Goal: Communication & Community: Answer question/provide support

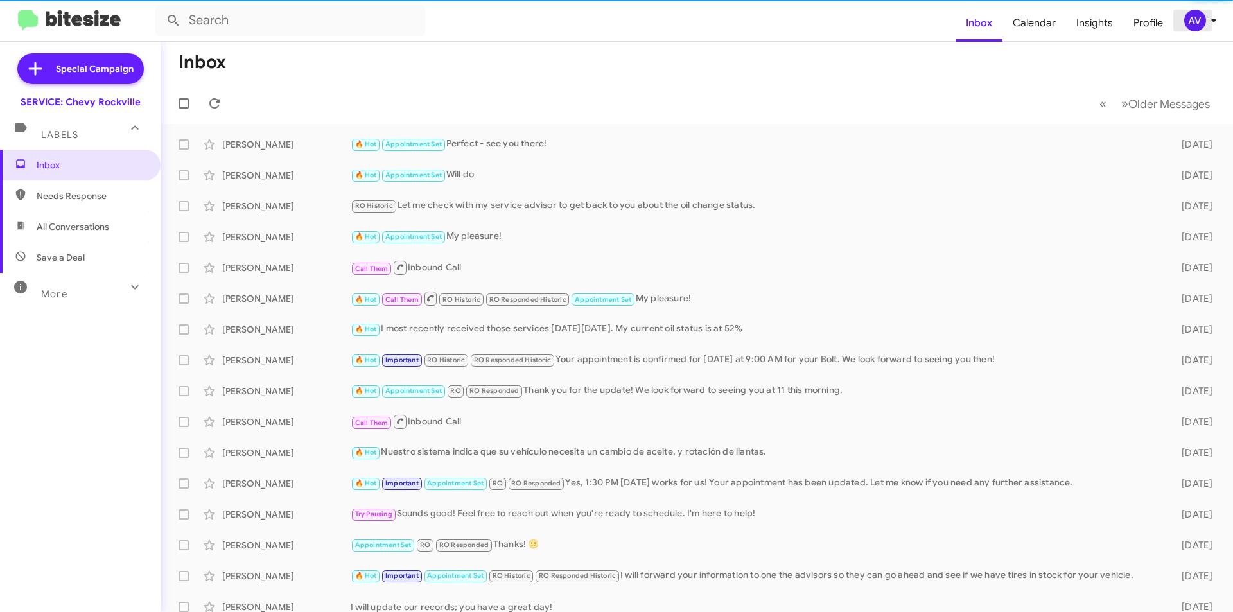
click at [1209, 24] on icon at bounding box center [1213, 20] width 15 height 15
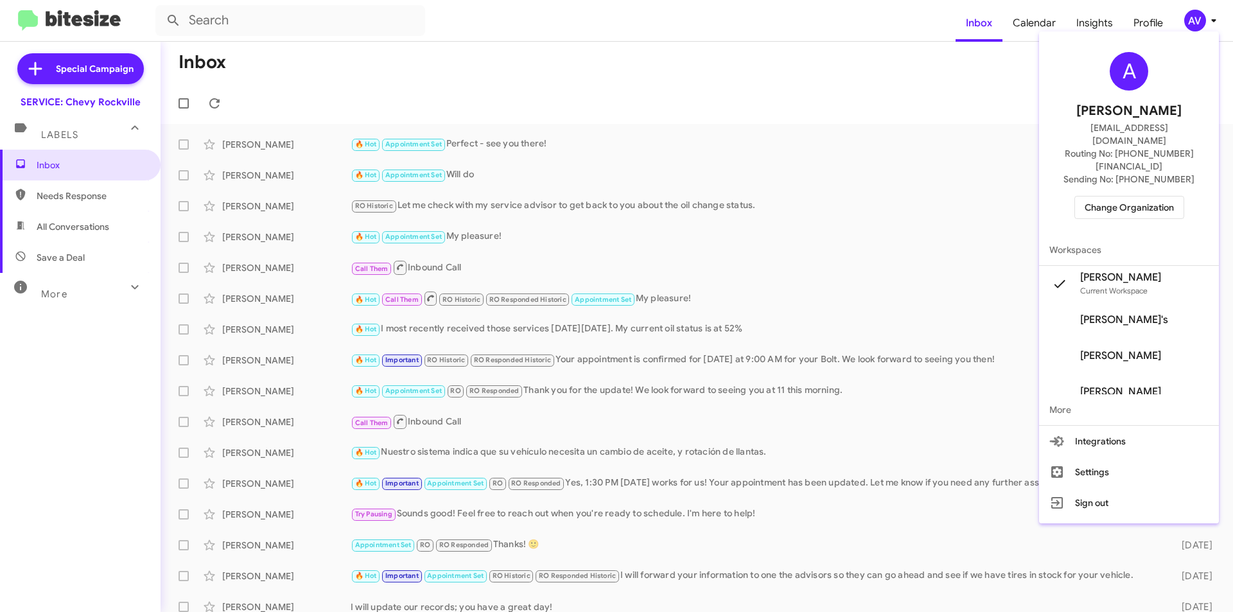
click at [1147, 197] on span "Change Organization" at bounding box center [1129, 208] width 89 height 22
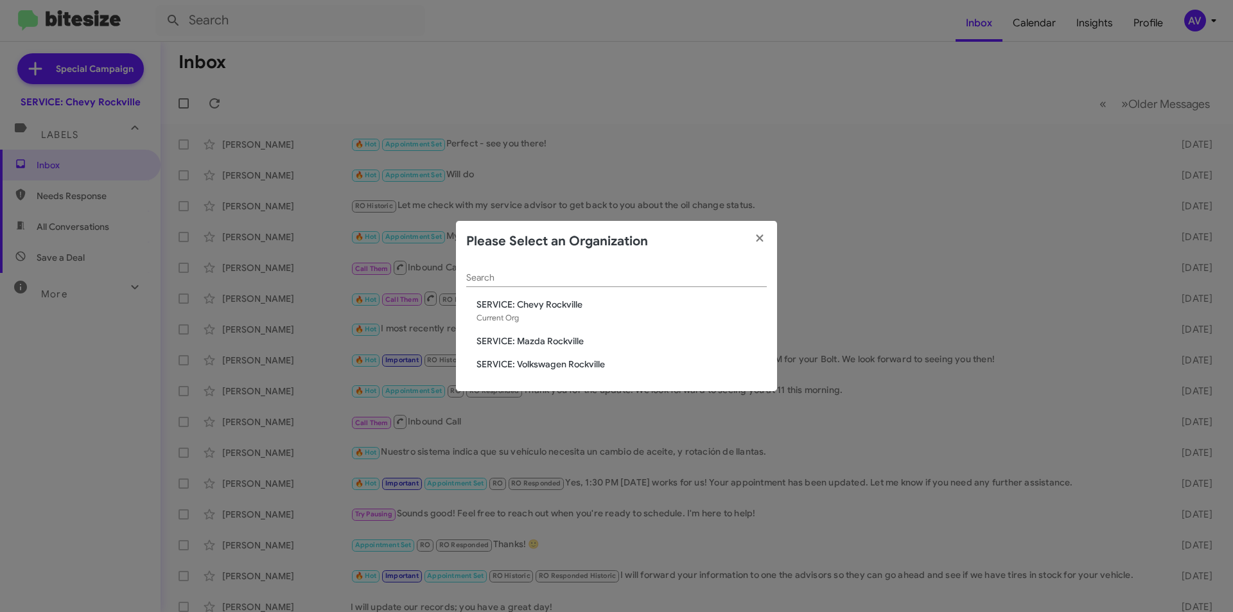
click at [548, 342] on span "SERVICE: Mazda Rockville" at bounding box center [622, 341] width 290 height 13
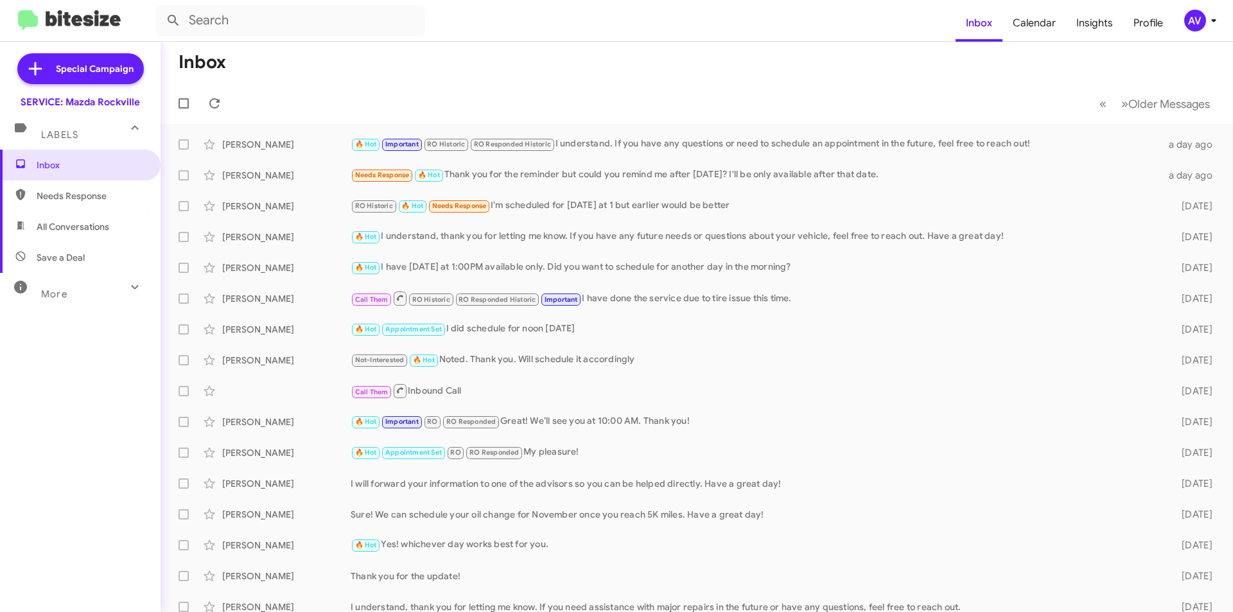
click at [1197, 17] on div "AV" at bounding box center [1196, 21] width 22 height 22
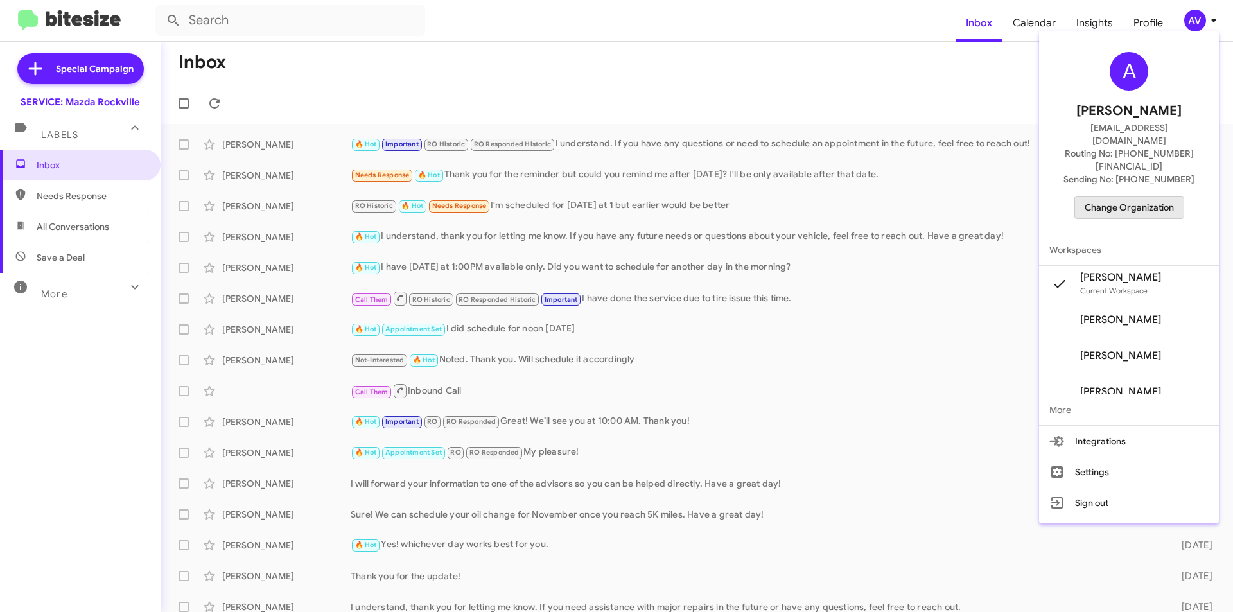
click at [1116, 197] on span "Change Organization" at bounding box center [1129, 208] width 89 height 22
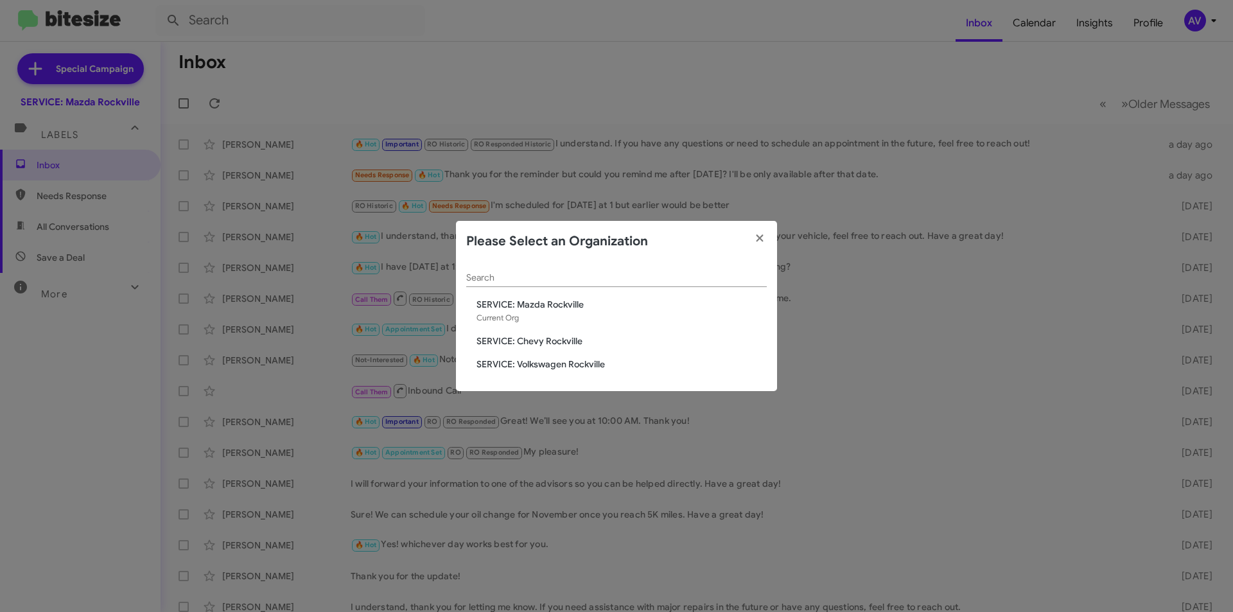
click at [556, 366] on span "SERVICE: Volkswagen Rockville" at bounding box center [622, 364] width 290 height 13
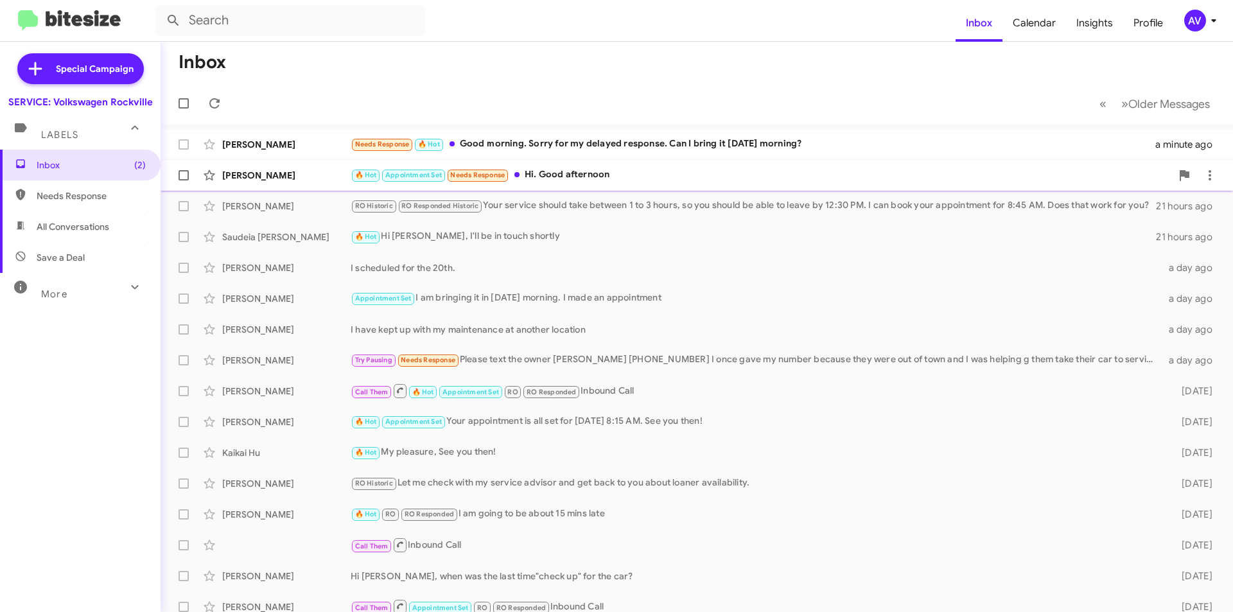
click at [689, 172] on div "🔥 Hot Appointment Set Needs Response Hi. Good afternoon" at bounding box center [761, 175] width 821 height 15
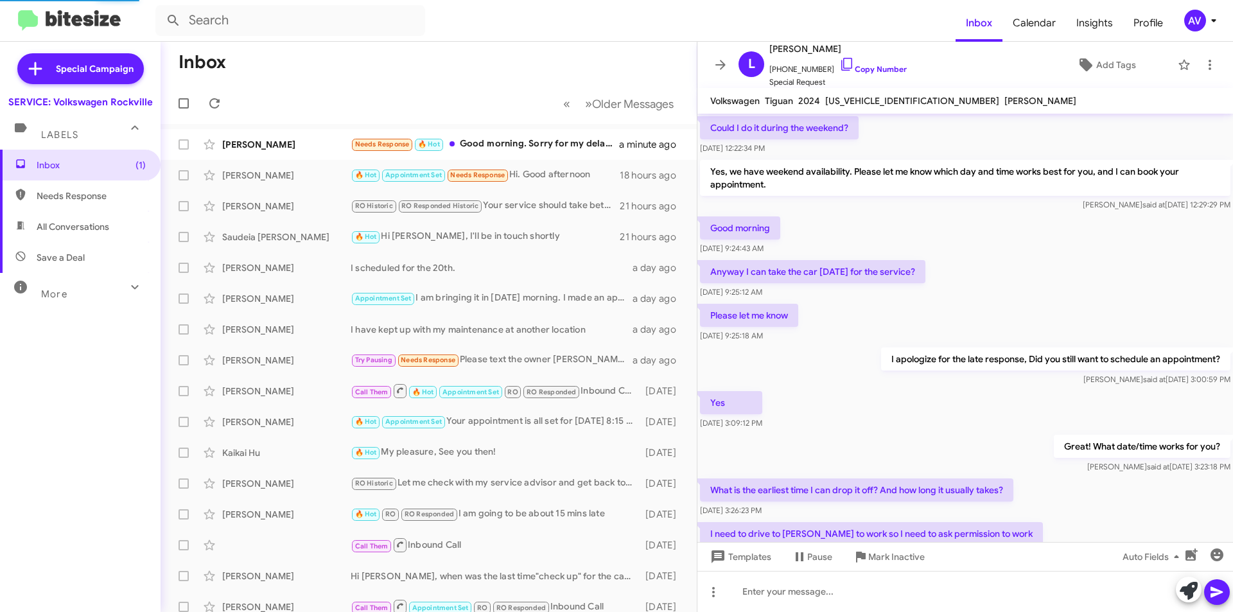
scroll to position [502, 0]
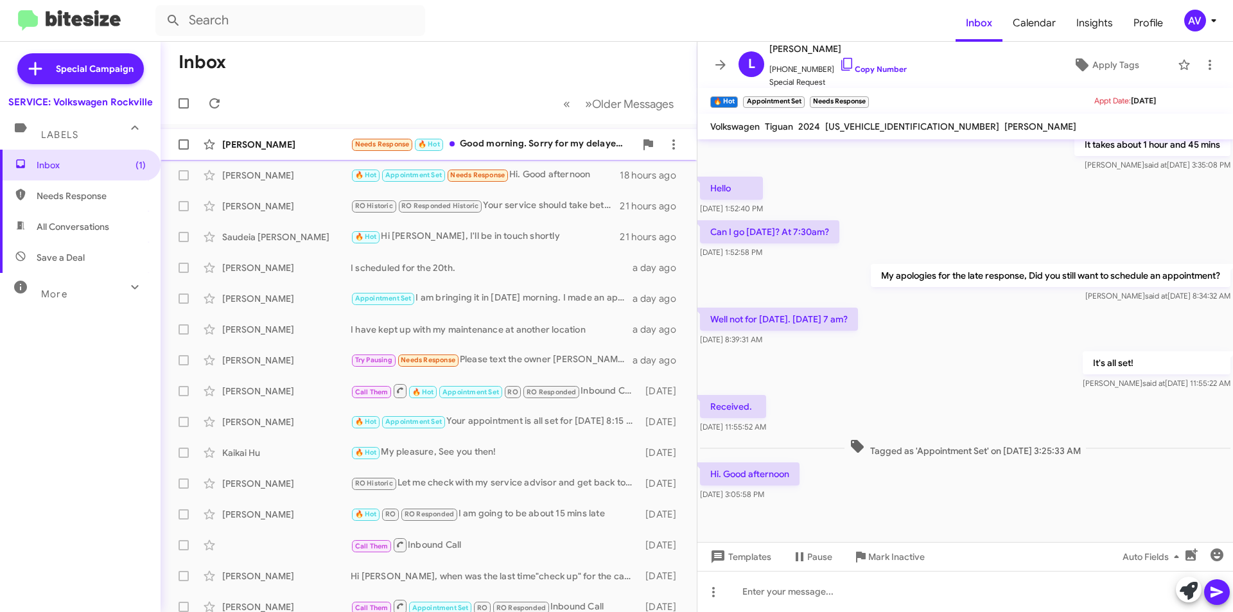
click at [535, 146] on div "Needs Response 🔥 Hot Good morning. Sorry for my delayed response. Can I bring i…" at bounding box center [493, 144] width 285 height 15
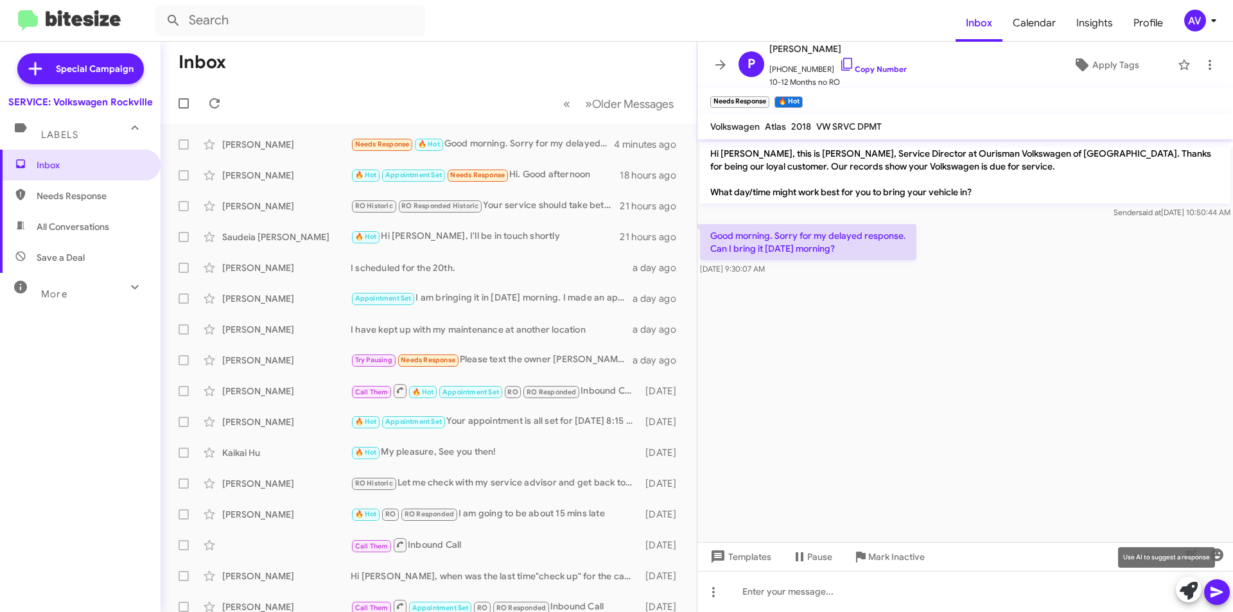
click at [1181, 597] on icon at bounding box center [1189, 591] width 18 height 18
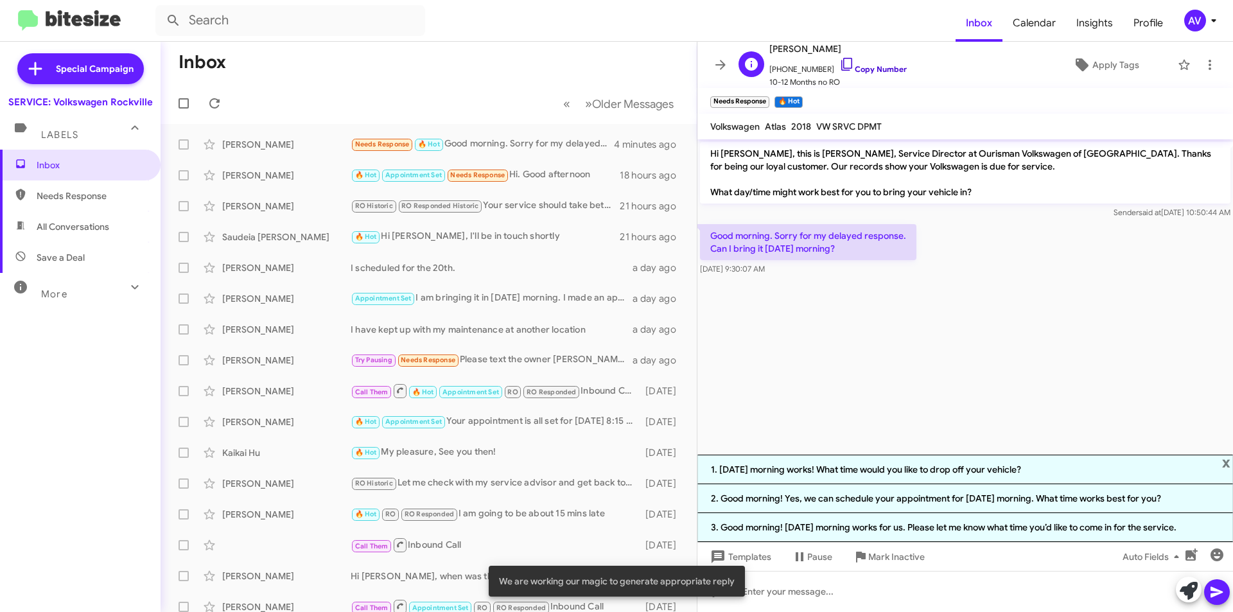
click at [842, 61] on icon at bounding box center [847, 64] width 11 height 13
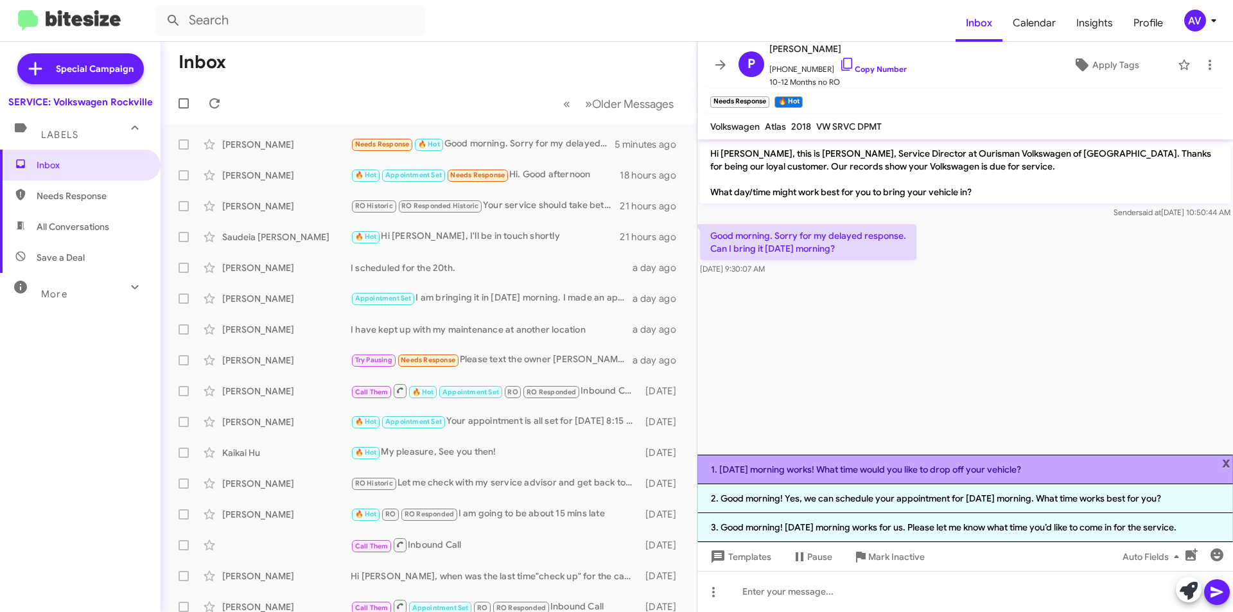
click at [830, 477] on li "1. Tomorrow morning works! What time would you like to drop off your vehicle?" at bounding box center [966, 470] width 536 height 30
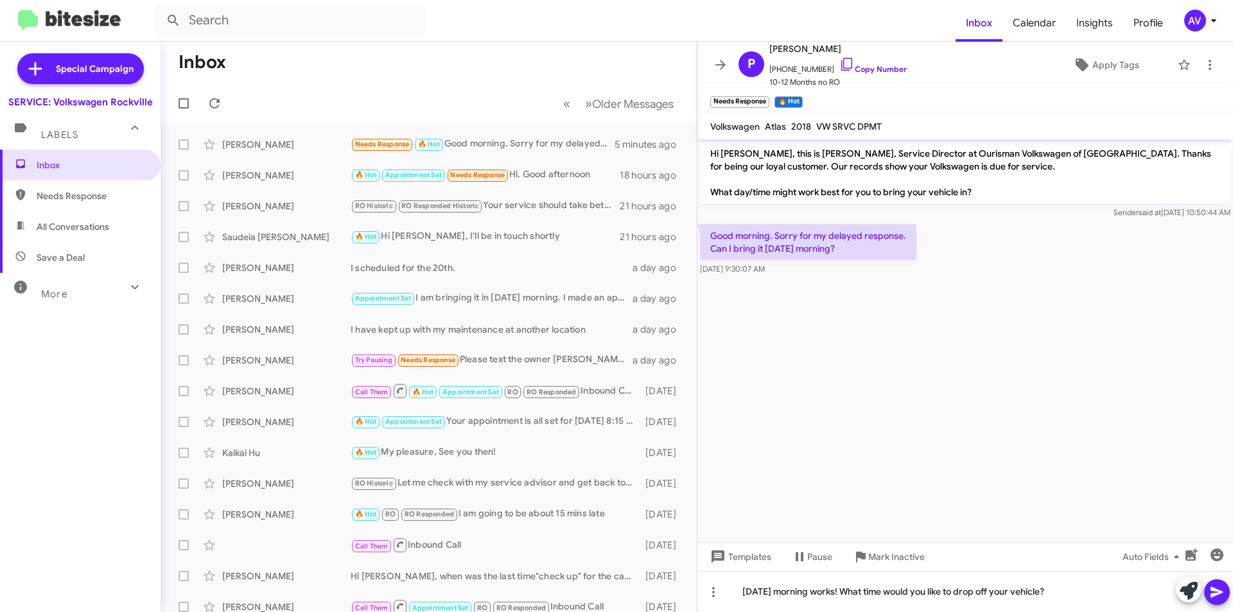
click at [1230, 585] on div at bounding box center [1203, 591] width 54 height 28
click at [1220, 593] on icon at bounding box center [1217, 592] width 12 height 11
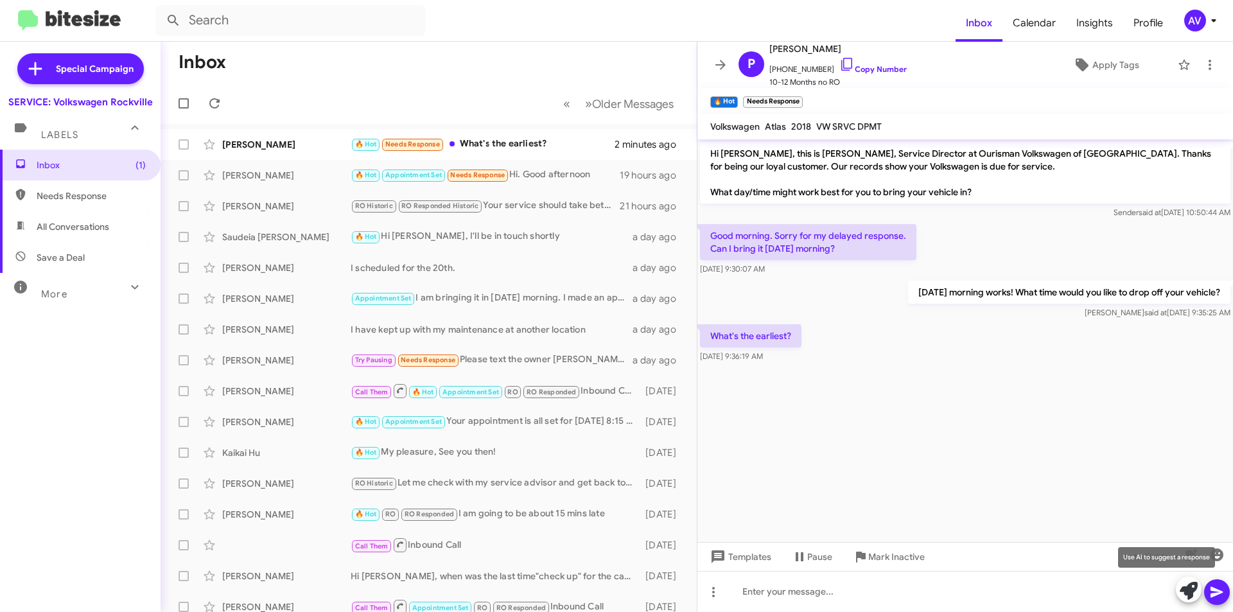
click at [1193, 595] on icon at bounding box center [1189, 591] width 18 height 18
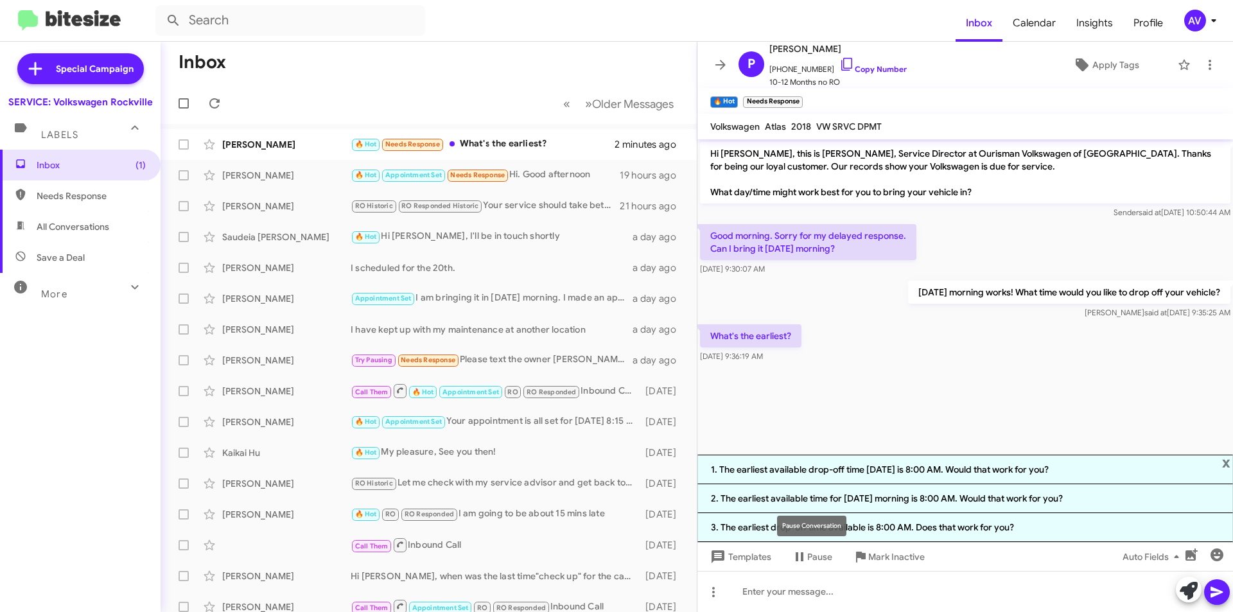
click at [809, 529] on div "Pause Conversation" at bounding box center [811, 526] width 69 height 21
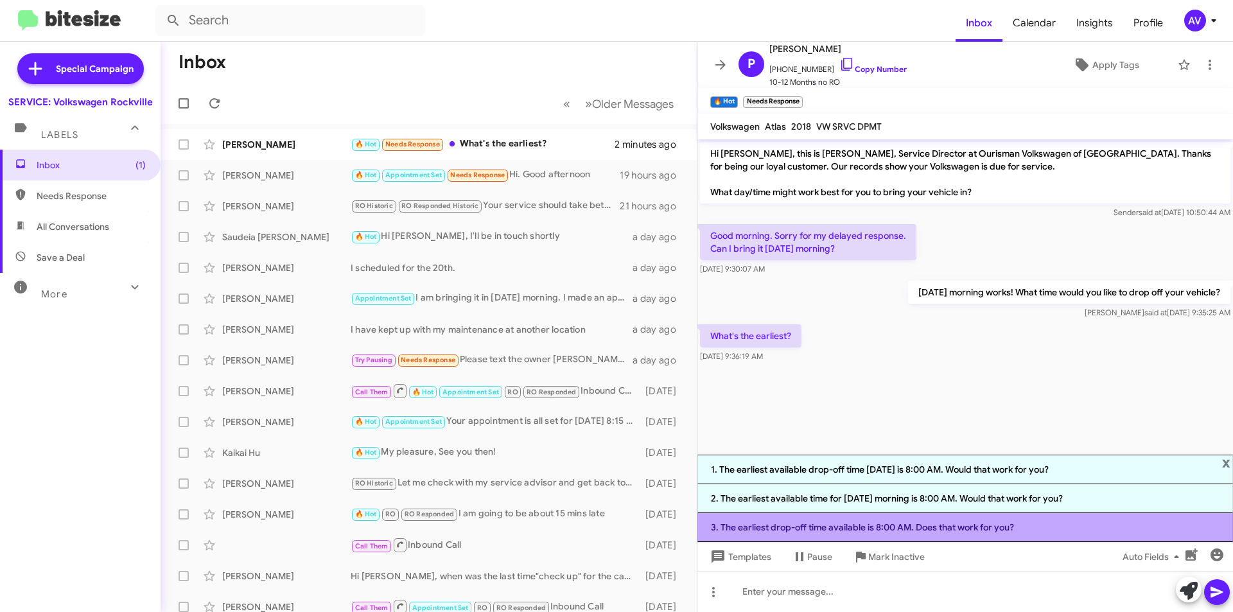
click at [847, 520] on li "3. The earliest drop-off time available is 8:00 AM. Does that work for you?" at bounding box center [966, 527] width 536 height 29
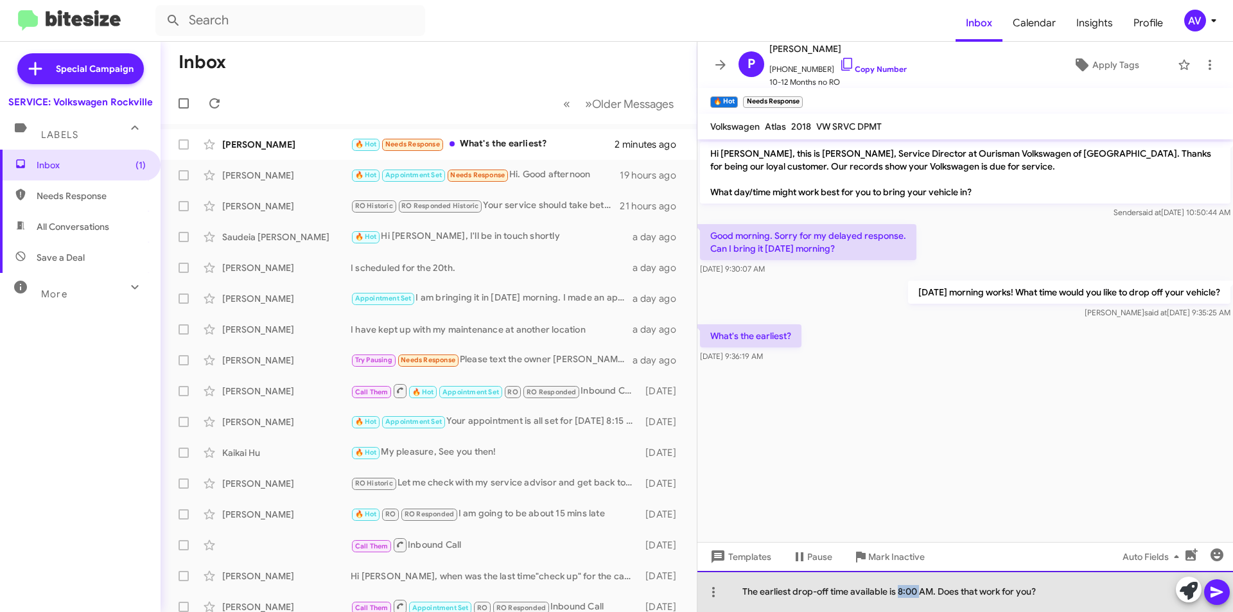
drag, startPoint x: 919, startPoint y: 590, endPoint x: 899, endPoint y: 601, distance: 23.3
click at [899, 601] on div "The earliest drop-off time available is 8:00 AM. Does that work for you?" at bounding box center [966, 591] width 536 height 41
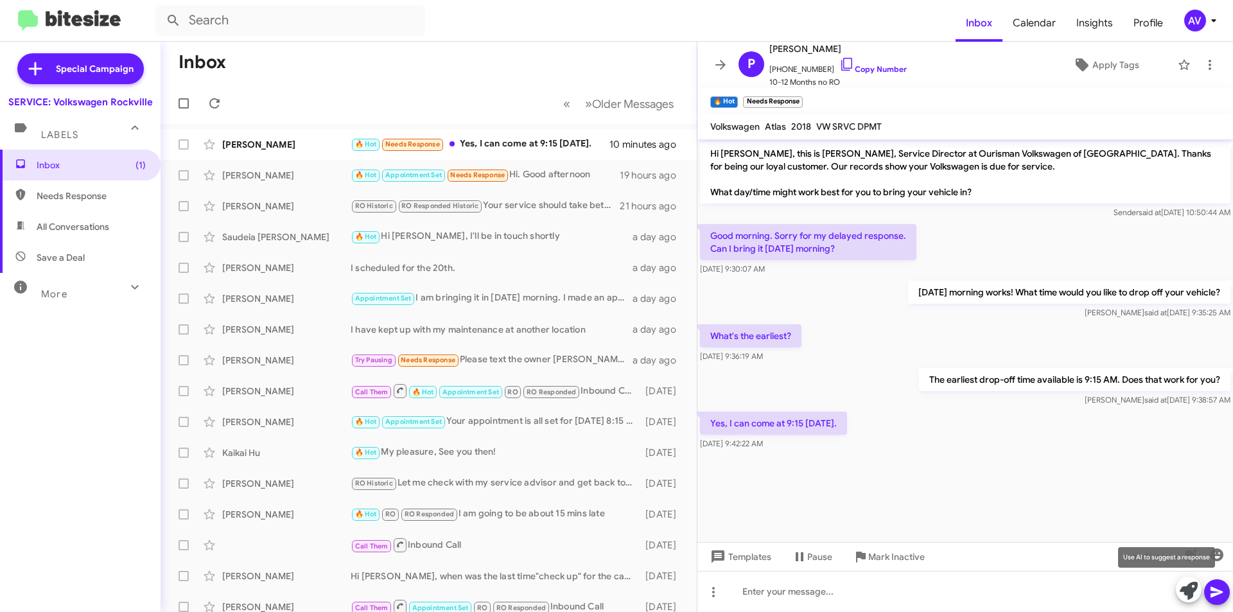
click at [1179, 595] on button at bounding box center [1189, 590] width 26 height 26
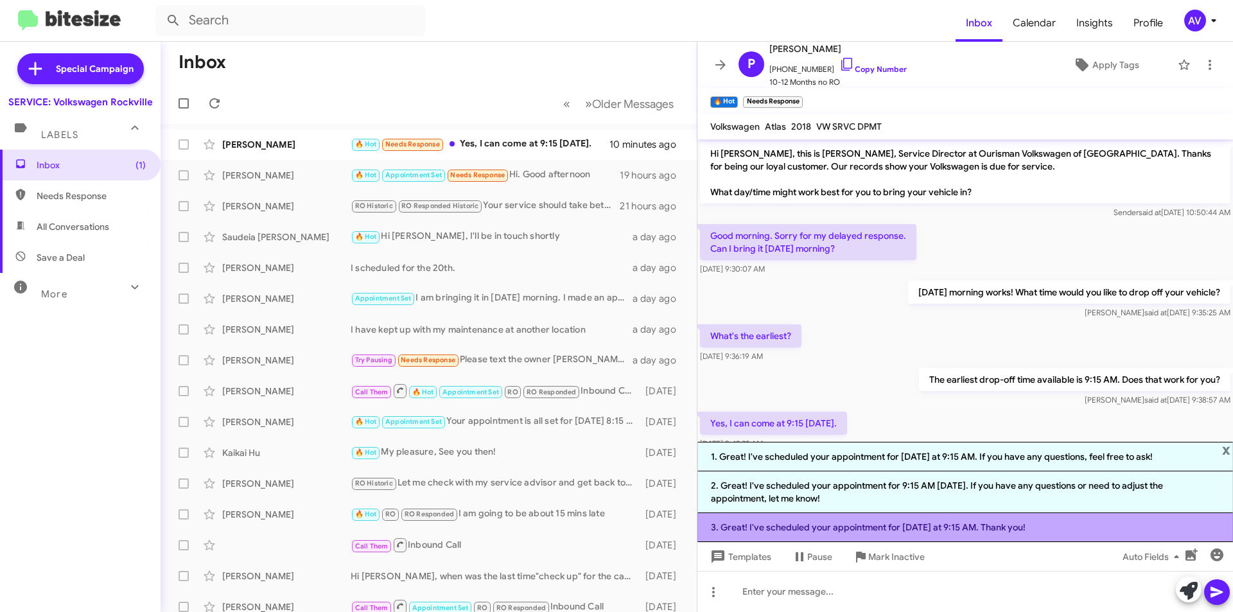
click at [922, 536] on li "3. Great! I've scheduled your appointment for [DATE] at 9:15 AM. Thank you!" at bounding box center [966, 527] width 536 height 29
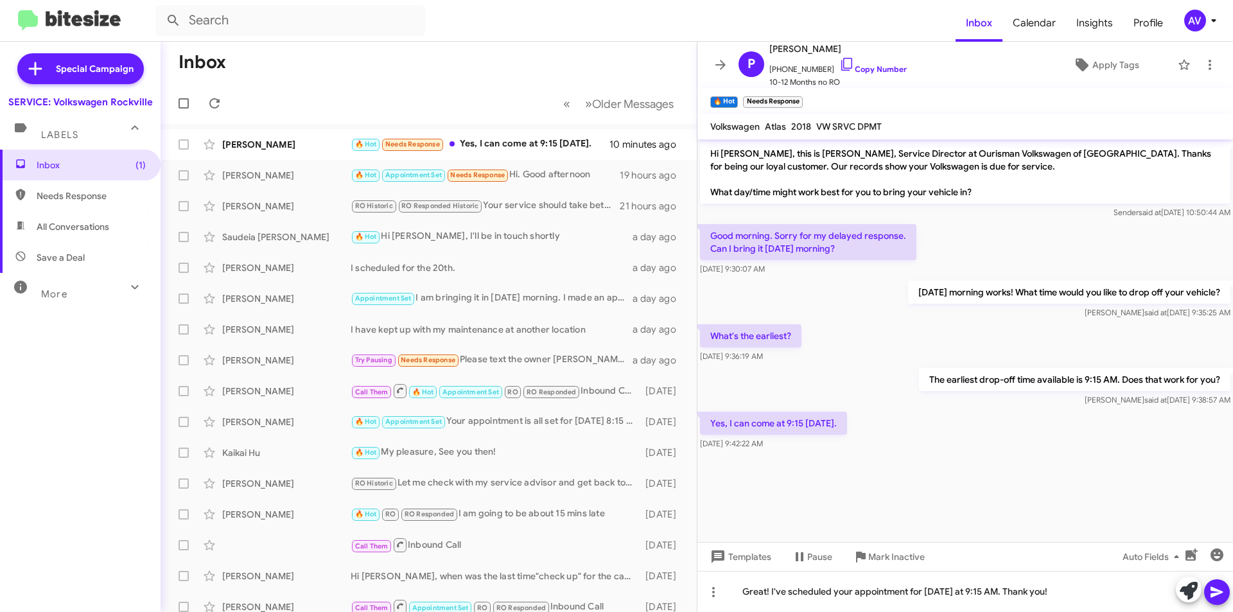
click at [1205, 588] on button at bounding box center [1217, 592] width 26 height 26
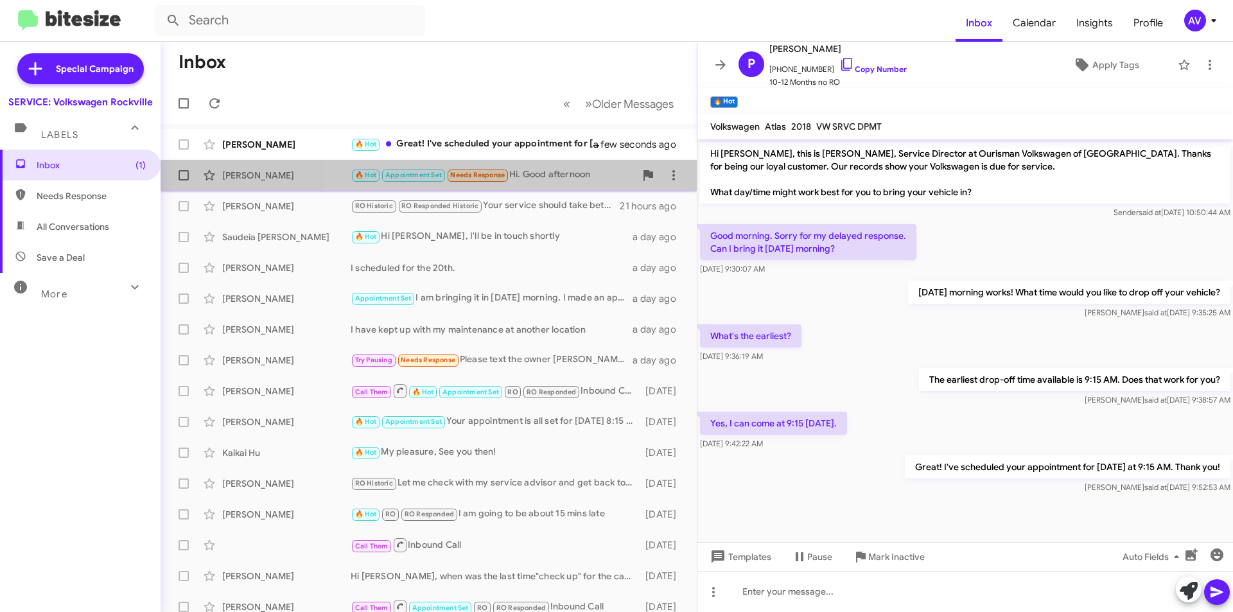
click at [549, 169] on div "🔥 Hot Appointment Set Needs Response Hi. Good afternoon" at bounding box center [493, 175] width 285 height 15
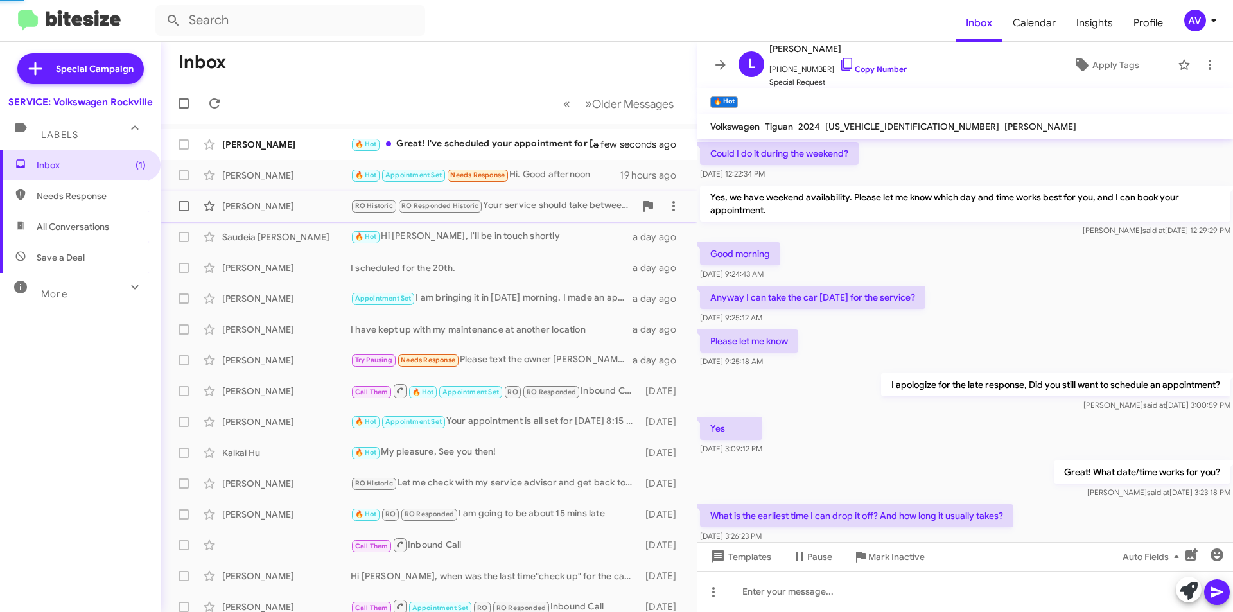
scroll to position [528, 0]
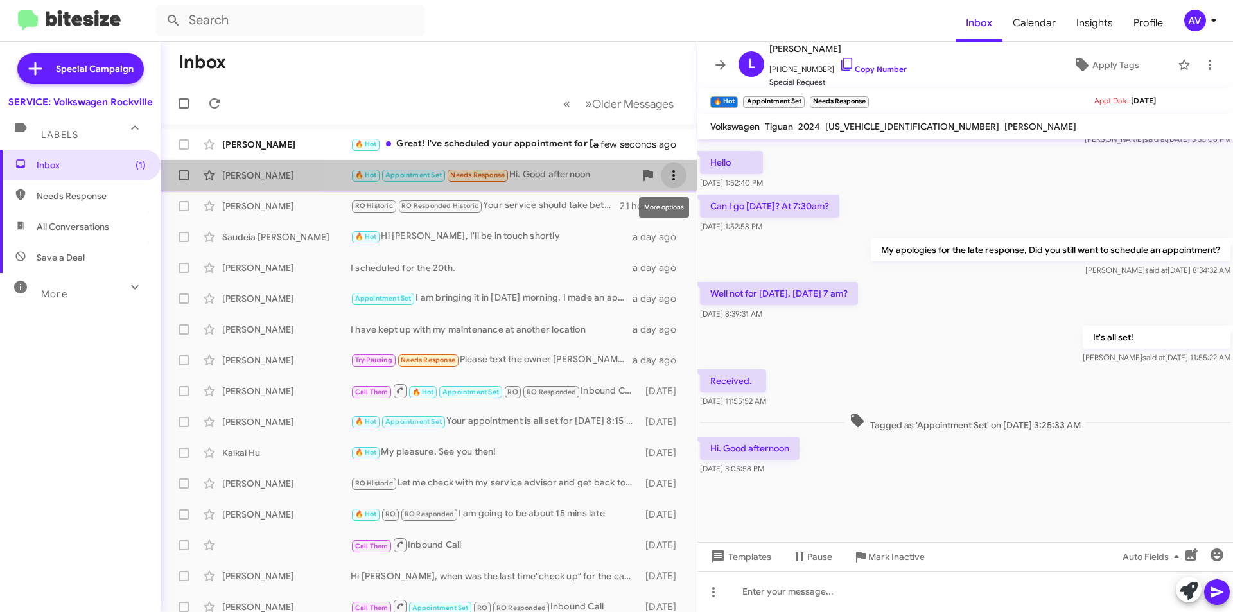
click at [669, 177] on icon at bounding box center [673, 175] width 15 height 15
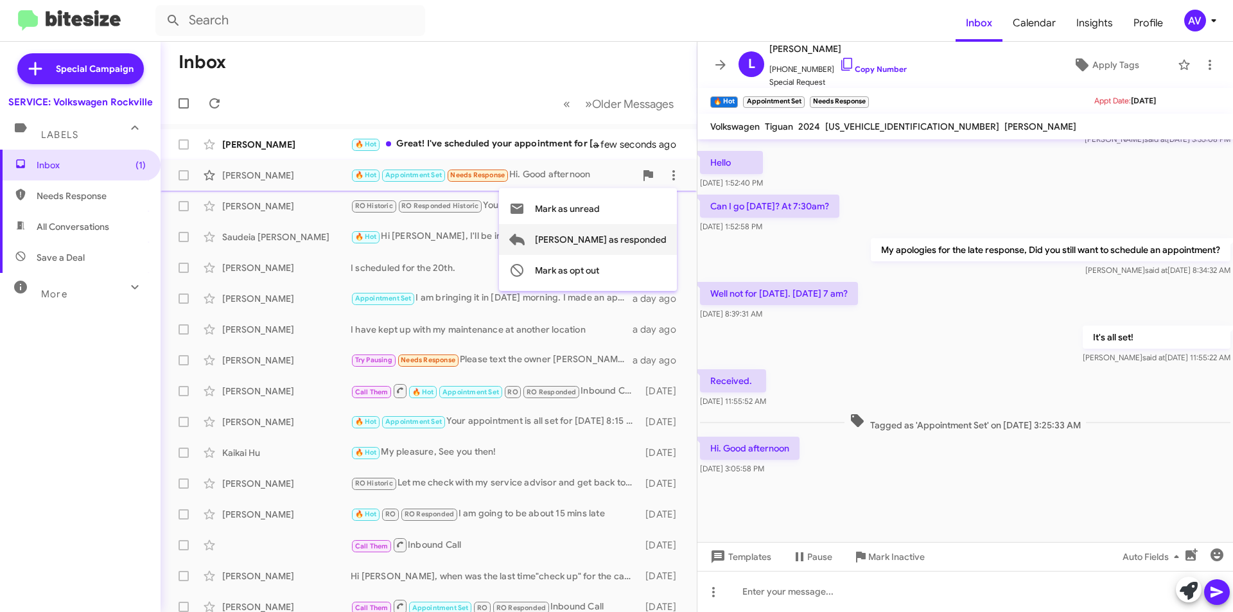
click at [618, 234] on span "Mark as responded" at bounding box center [601, 239] width 132 height 31
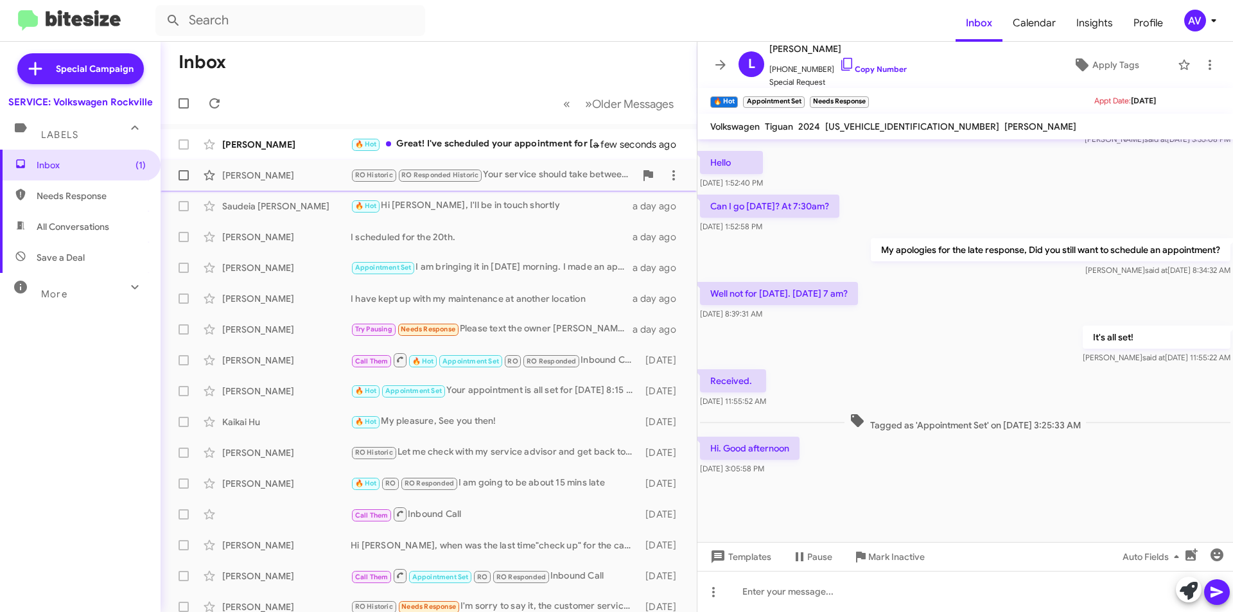
click at [574, 173] on div "RO Historic RO Responded Historic Your service should take between 1 to 3 hours…" at bounding box center [493, 175] width 285 height 15
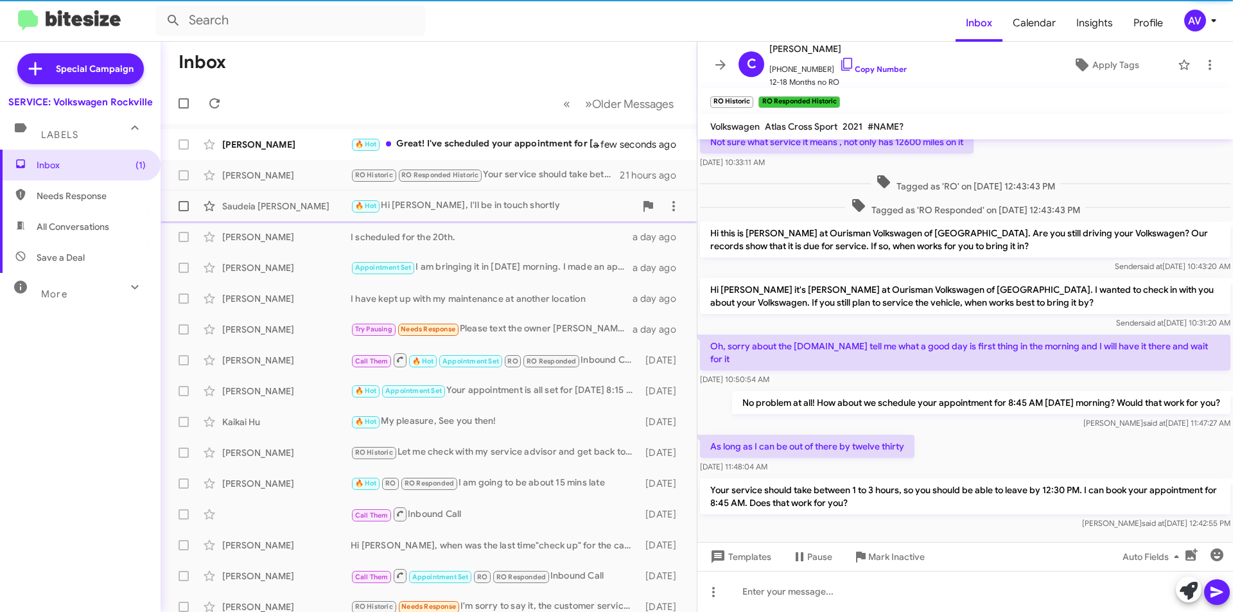
click at [577, 198] on div "🔥 Hot Hi Keith, I'll be in touch shortly" at bounding box center [493, 205] width 285 height 15
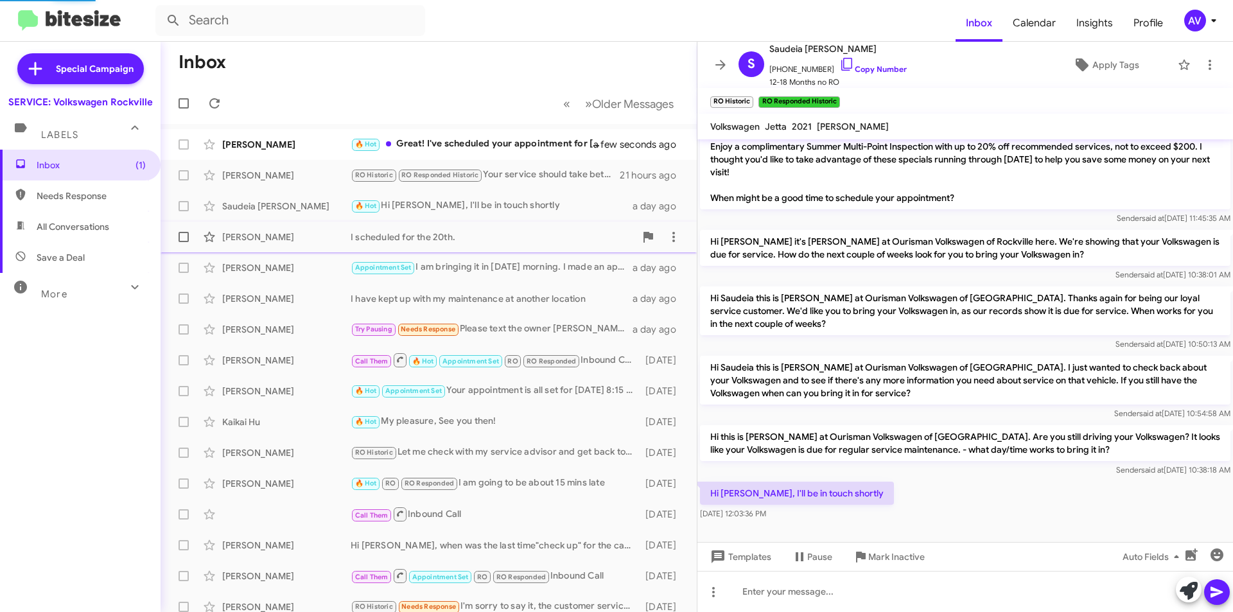
scroll to position [46, 0]
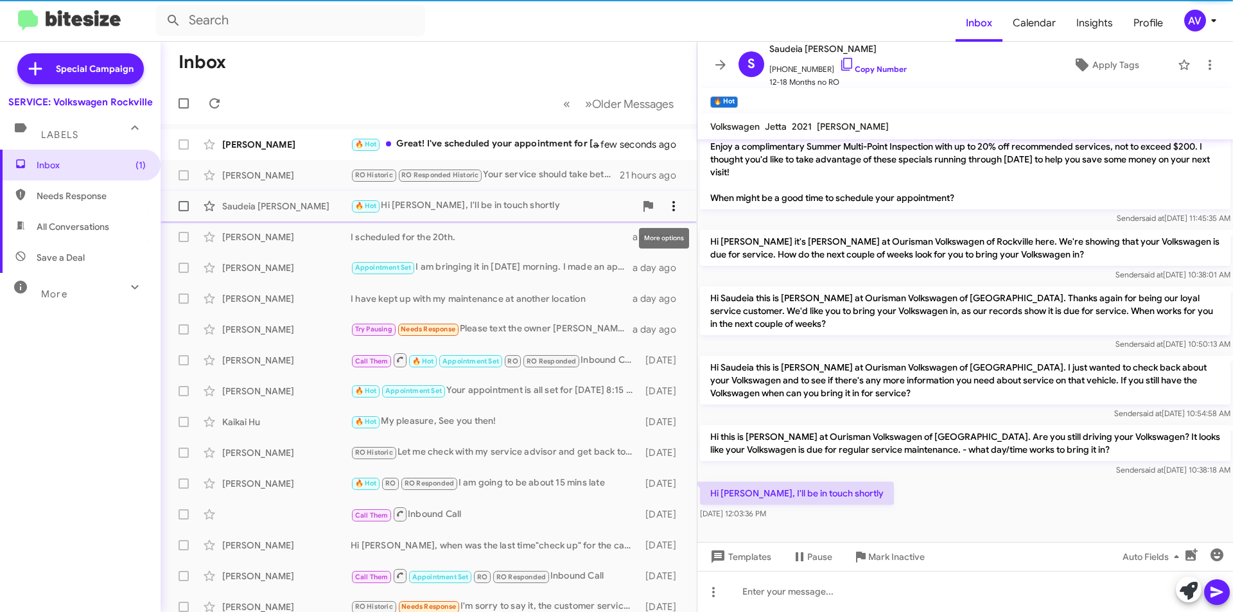
click at [666, 206] on icon at bounding box center [673, 205] width 15 height 15
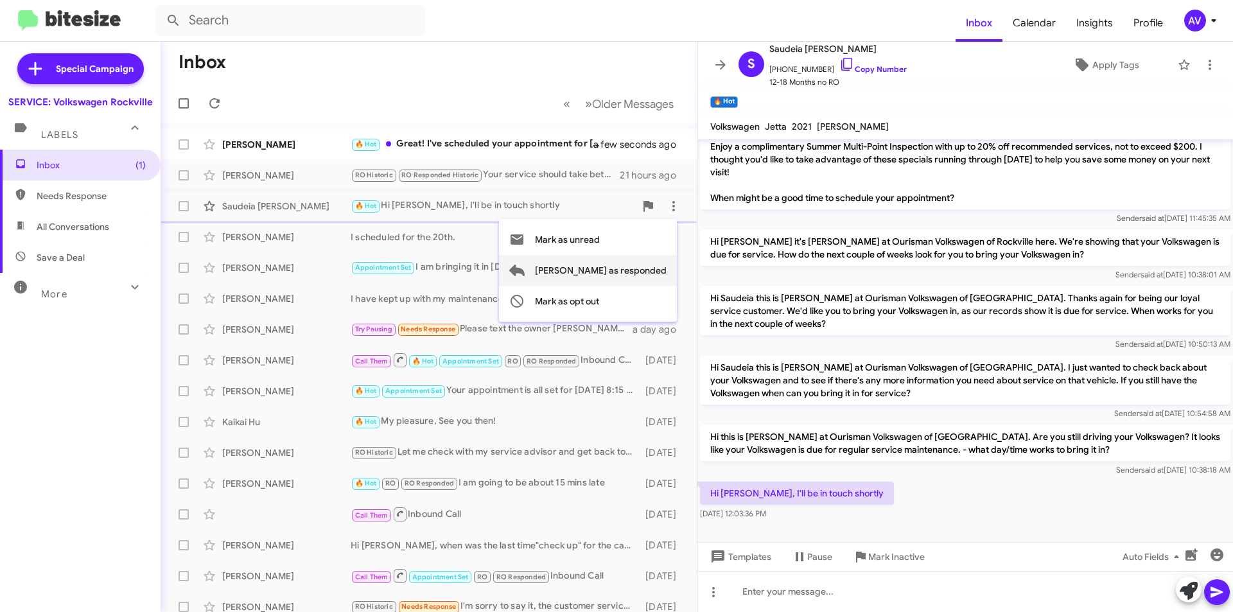
click at [645, 273] on span "Mark as responded" at bounding box center [601, 270] width 132 height 31
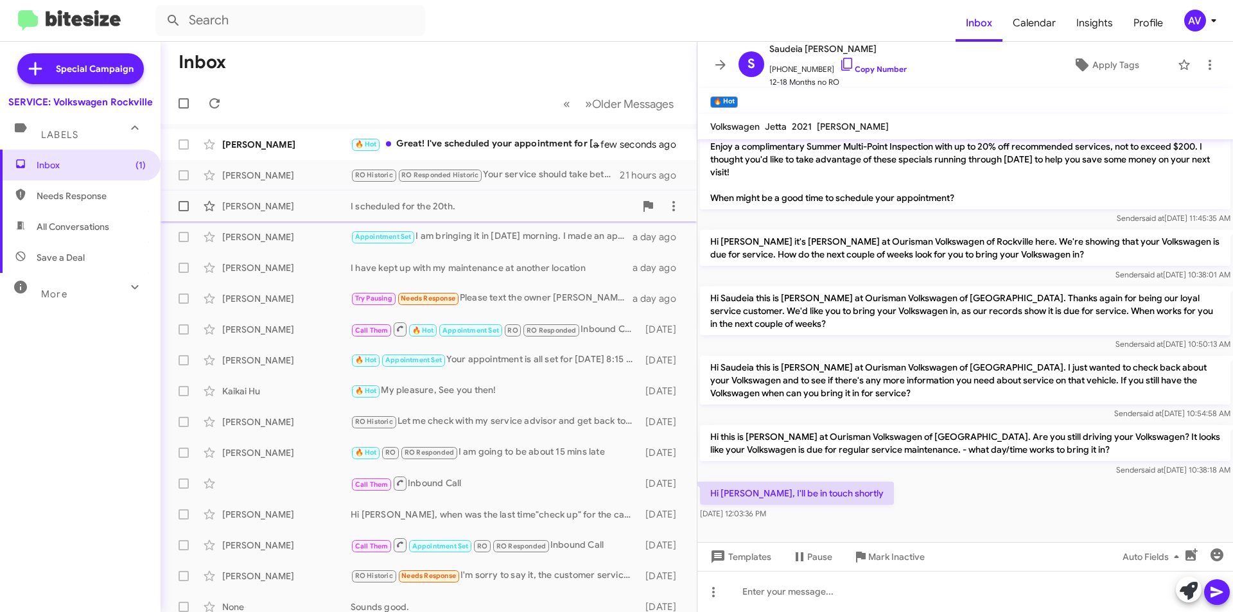
click at [528, 211] on div "I scheduled for the 20th." at bounding box center [493, 206] width 285 height 13
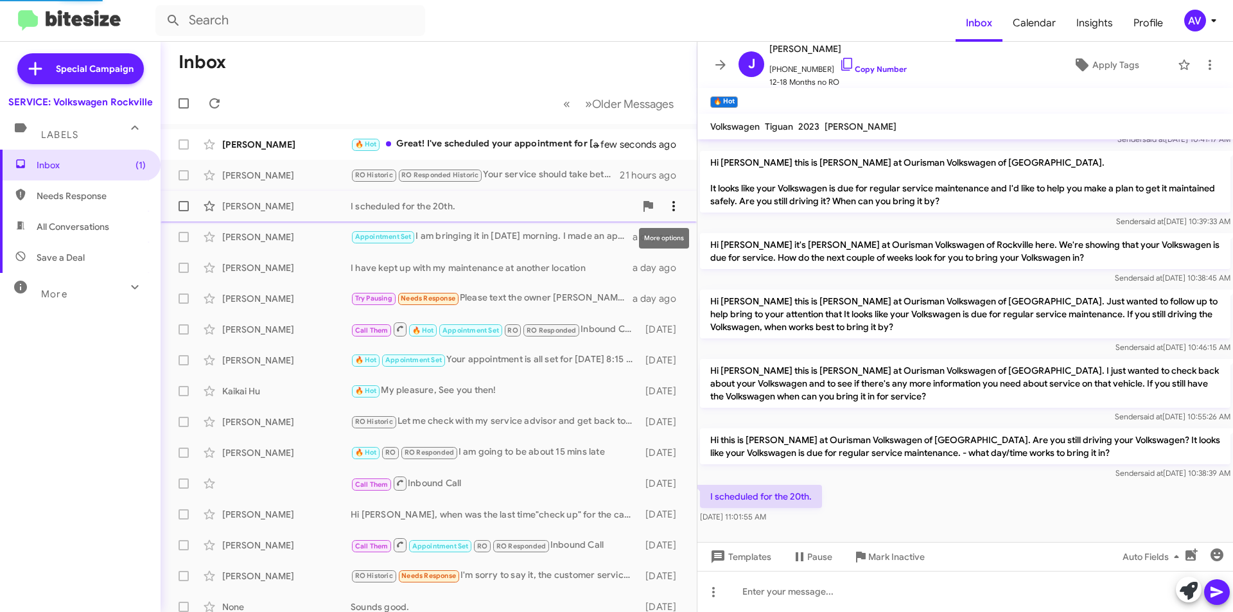
scroll to position [161, 0]
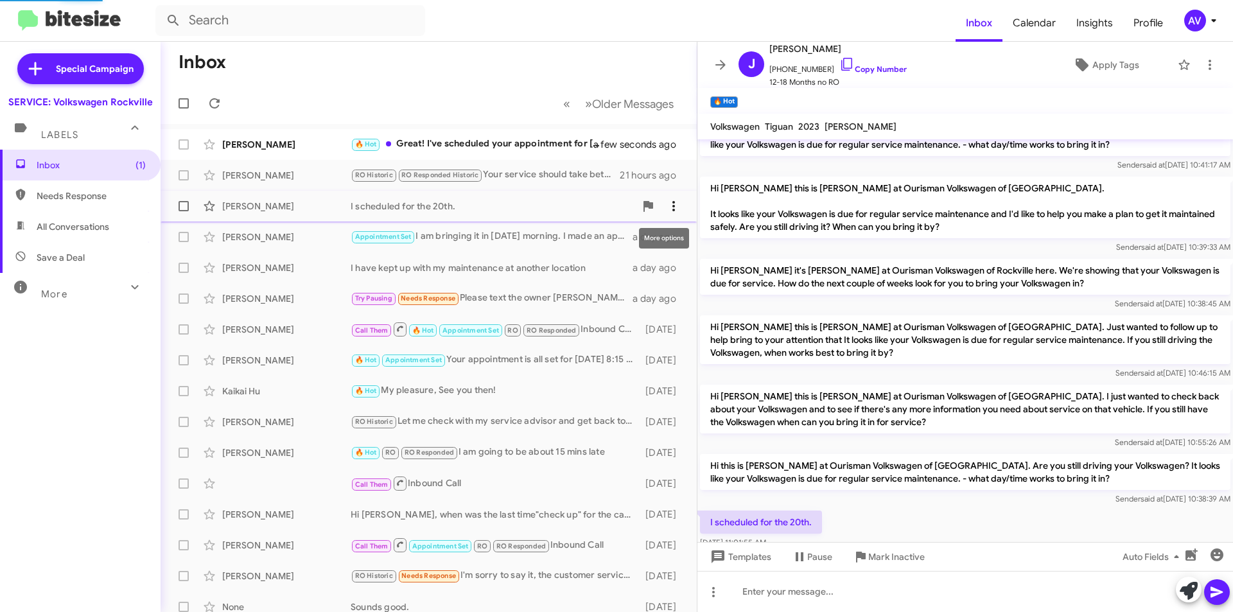
click at [673, 211] on icon at bounding box center [674, 206] width 3 height 10
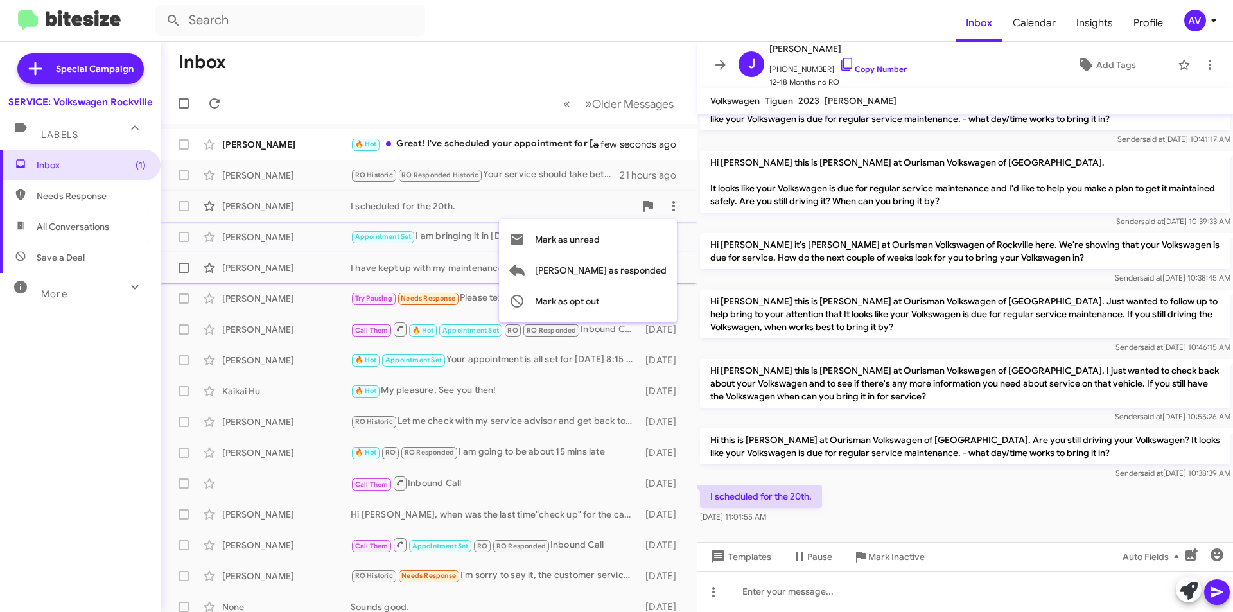
click at [642, 267] on span "Mark as responded" at bounding box center [601, 270] width 132 height 31
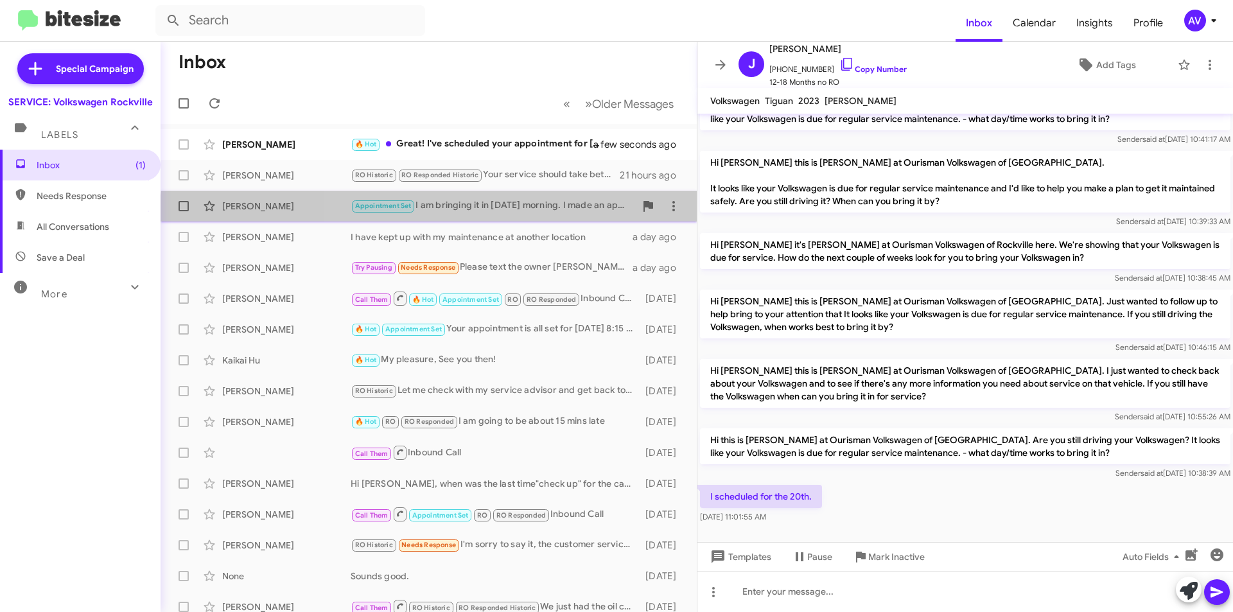
click at [529, 216] on div "Douglas Crawford Appointment Set I am bringing it in Monday morning. I made an …" at bounding box center [429, 206] width 516 height 26
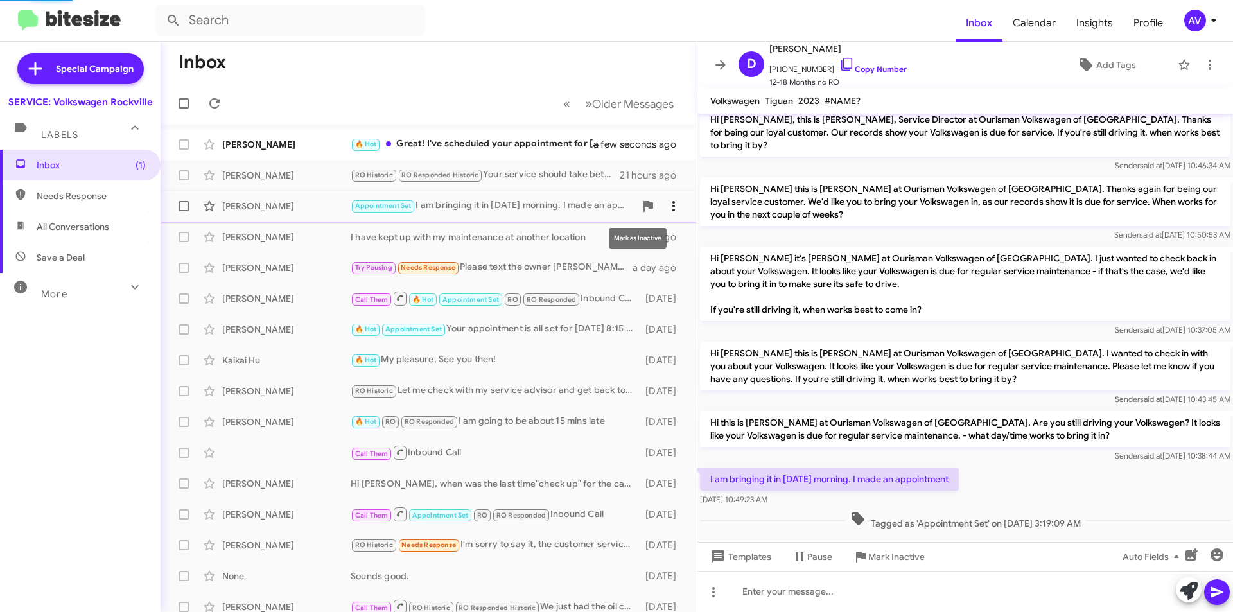
scroll to position [34, 0]
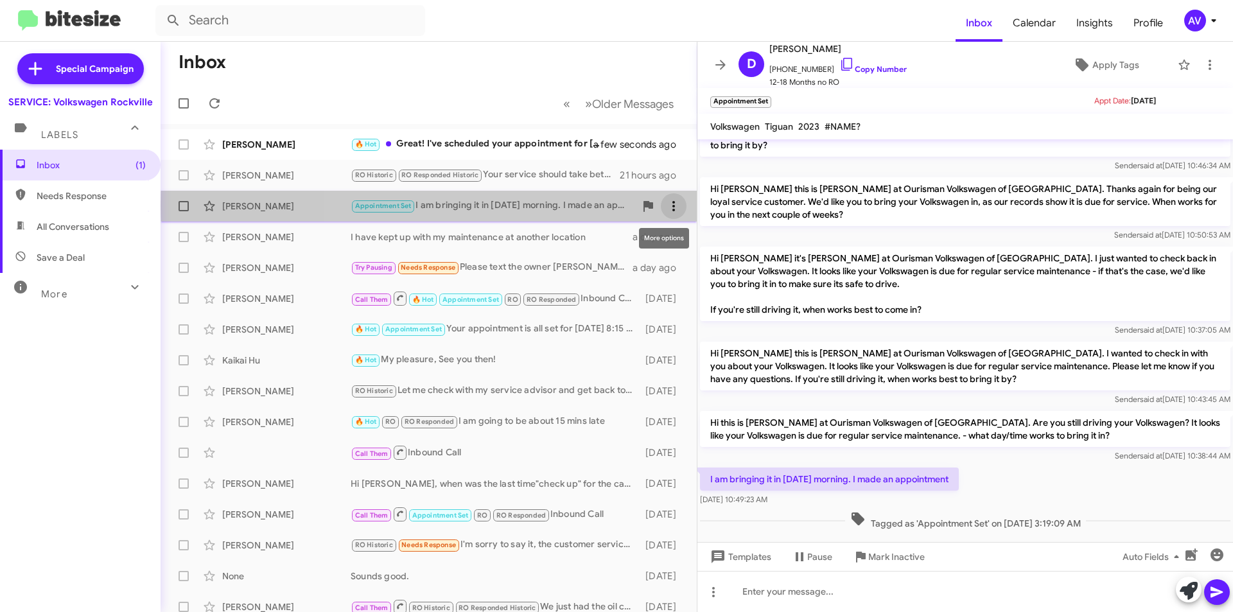
click at [674, 206] on span at bounding box center [674, 205] width 26 height 15
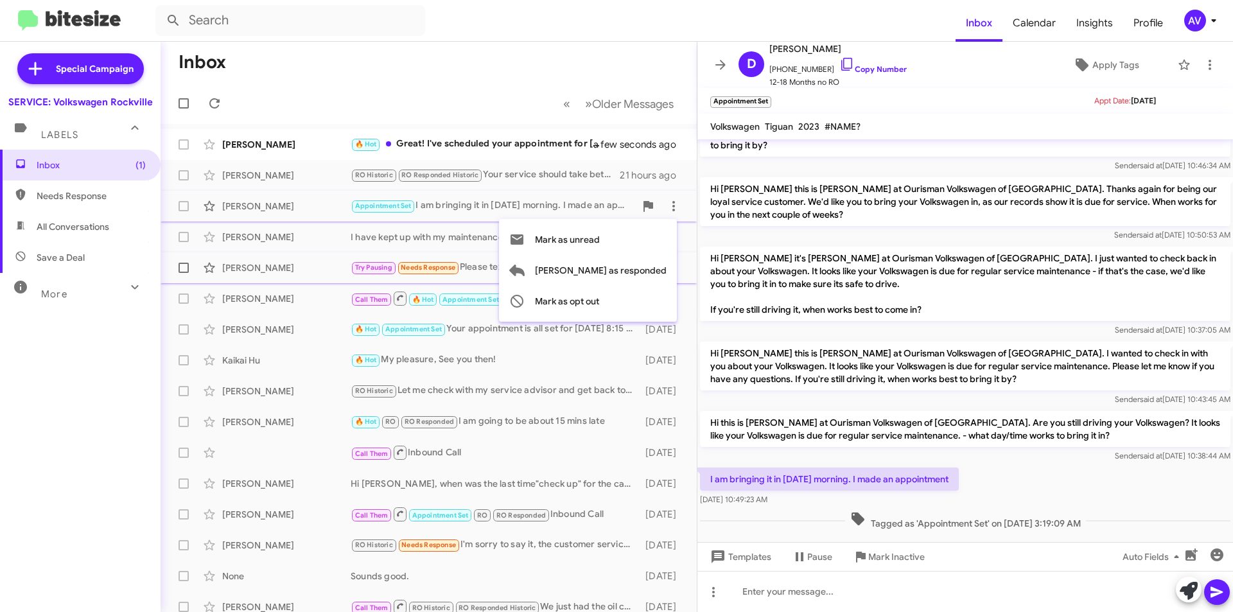
click at [649, 272] on span "Mark as responded" at bounding box center [601, 270] width 132 height 31
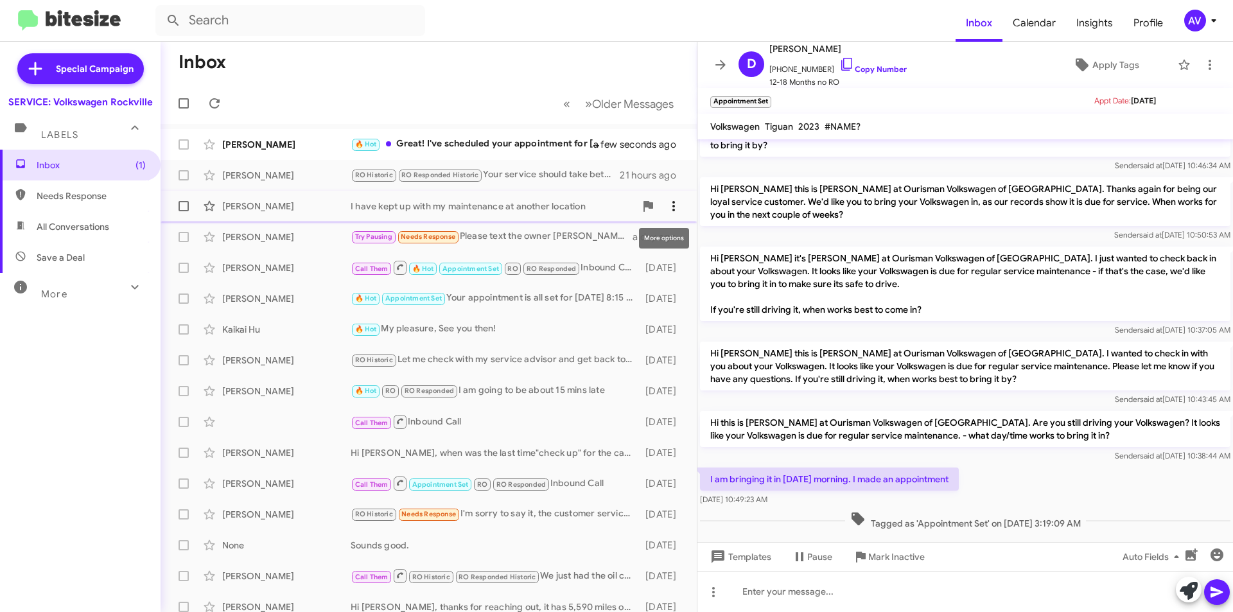
click at [671, 209] on icon at bounding box center [673, 205] width 15 height 15
click at [564, 209] on div at bounding box center [616, 306] width 1233 height 612
click at [555, 235] on div "Try Pausing Needs Response Please text the owner David +1 (202) 956-8662 I once…" at bounding box center [493, 236] width 285 height 15
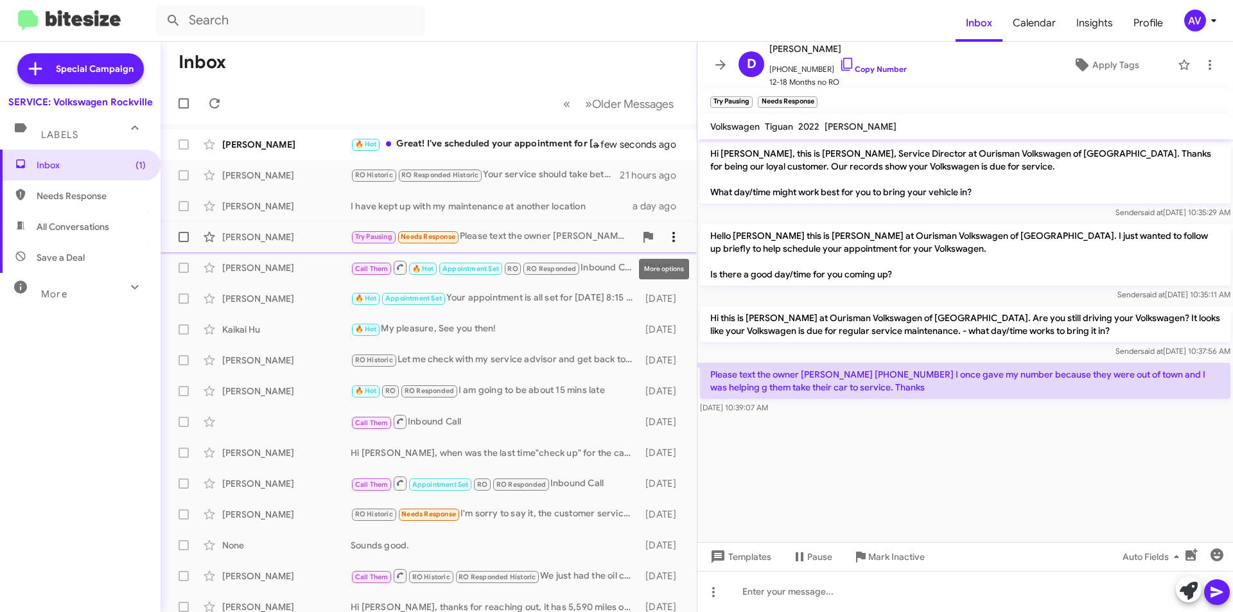
click at [674, 233] on span at bounding box center [674, 236] width 26 height 15
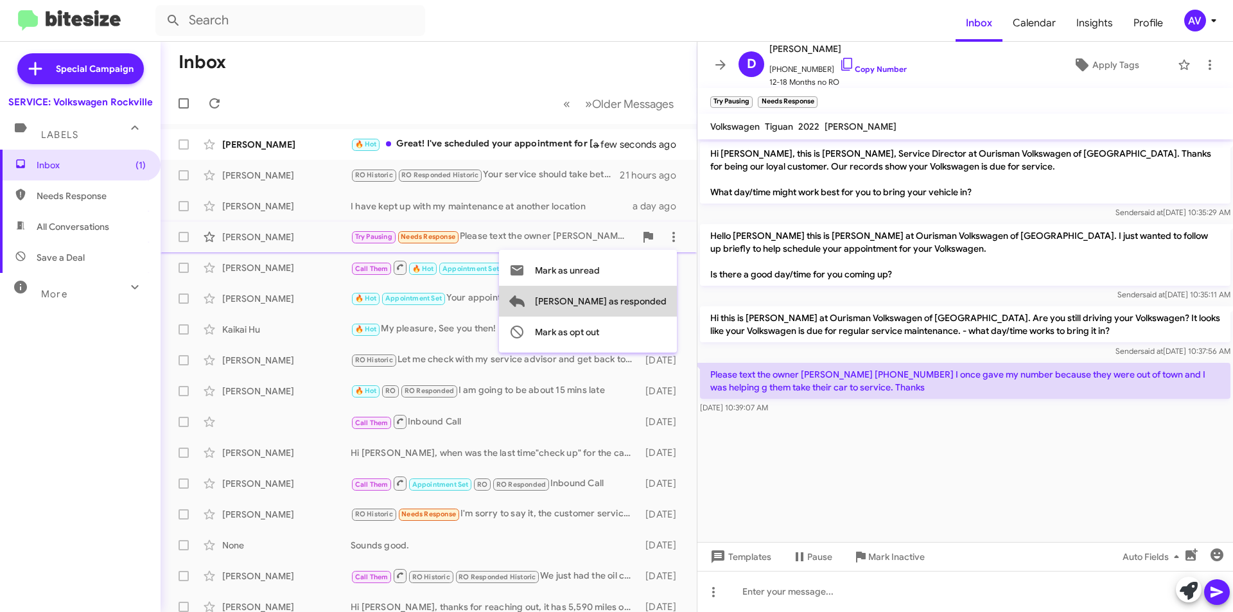
click at [666, 297] on span "Mark as responded" at bounding box center [601, 301] width 132 height 31
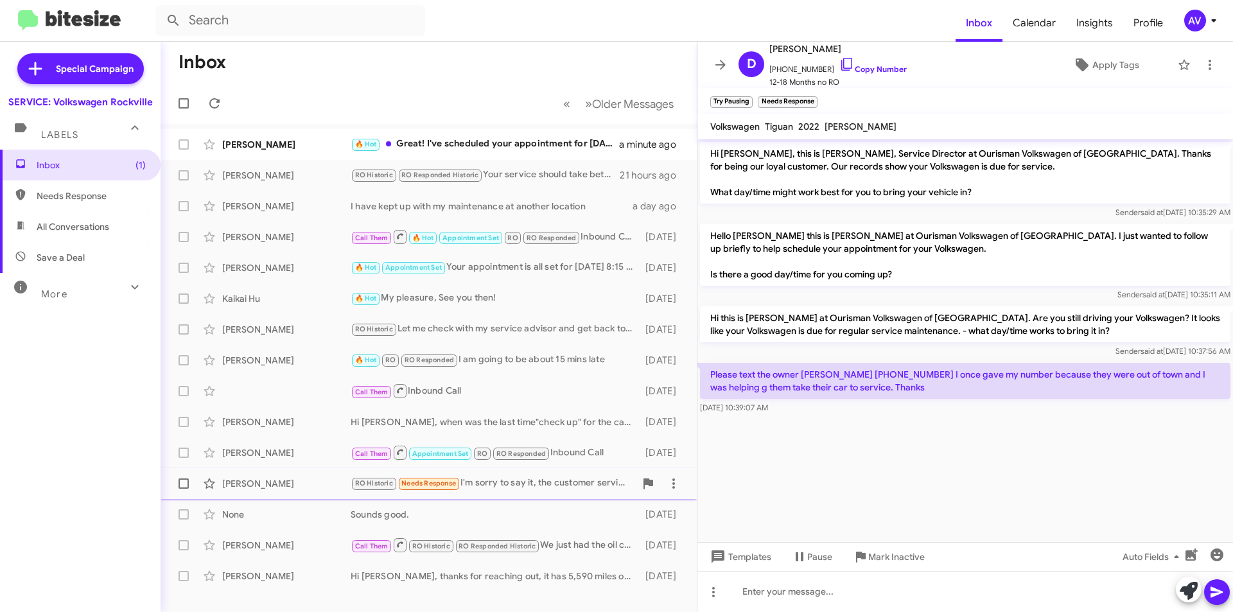
click at [559, 489] on div "RO Historic Needs Response I'm sorry to say it, the customer service at this de…" at bounding box center [493, 483] width 285 height 15
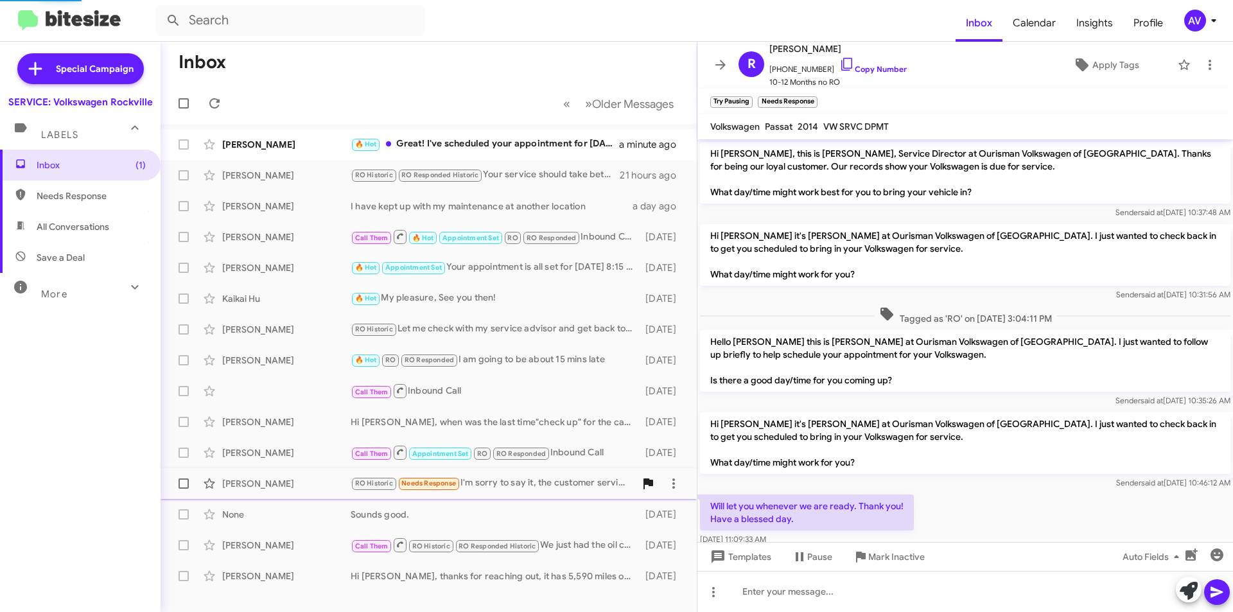
scroll to position [239, 0]
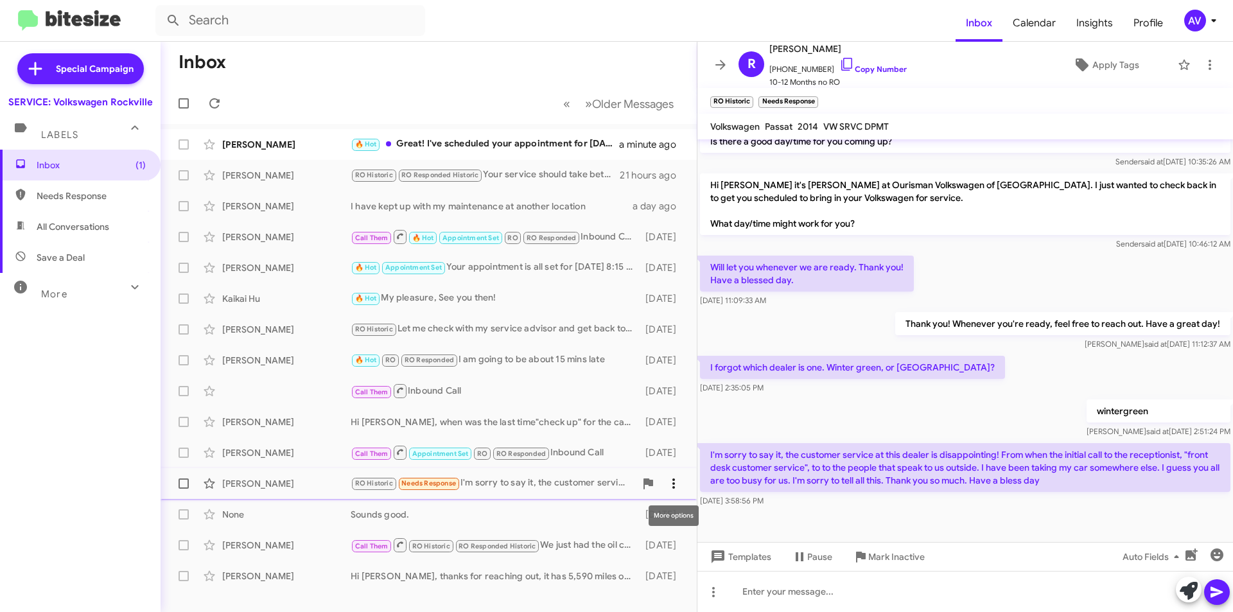
click at [669, 486] on icon at bounding box center [673, 483] width 15 height 15
click at [653, 547] on span "Mark as responded" at bounding box center [611, 548] width 132 height 31
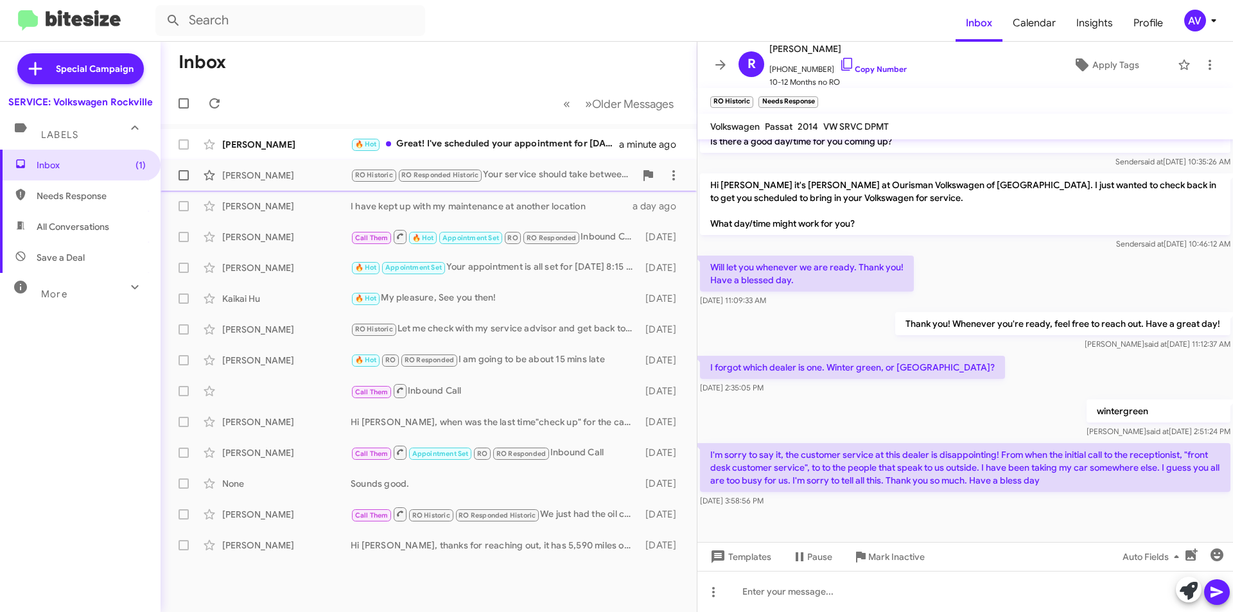
click at [513, 177] on div "RO Historic RO Responded Historic Your service should take between 1 to 3 hours…" at bounding box center [493, 175] width 285 height 15
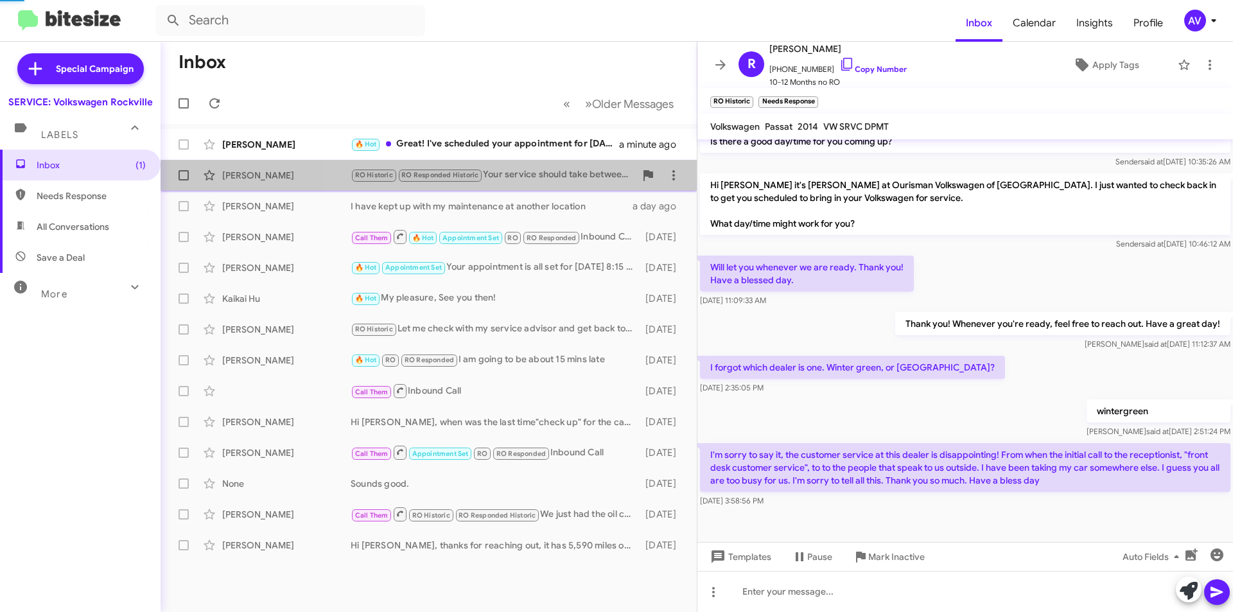
scroll to position [163, 0]
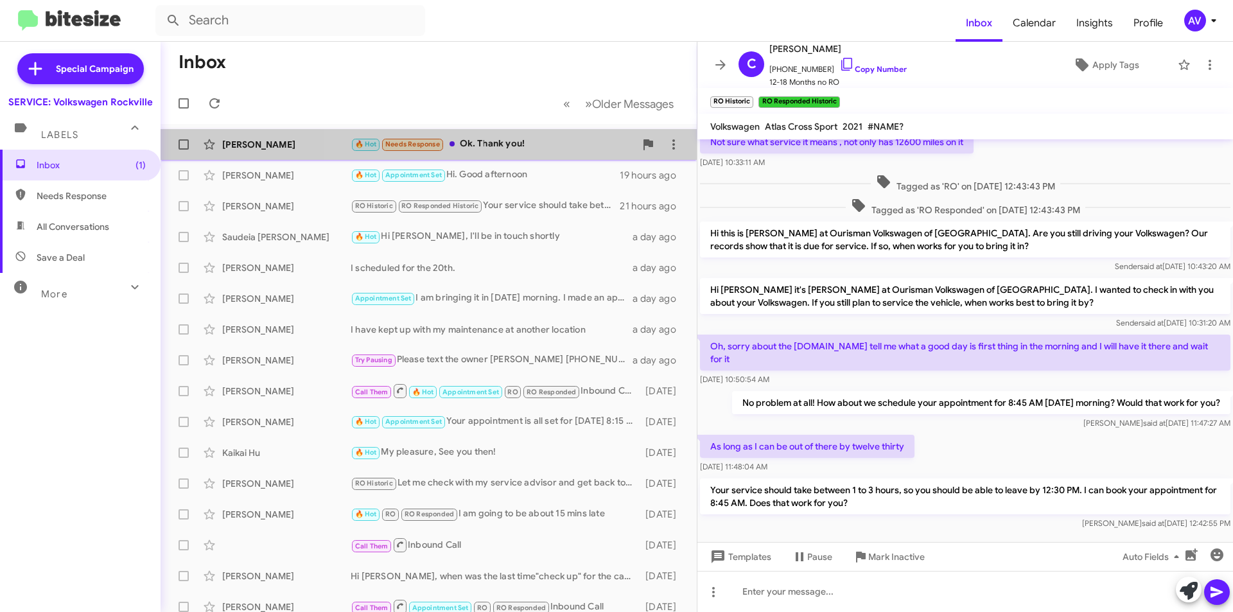
click at [540, 141] on div "🔥 Hot Needs Response Ok. Thank you!" at bounding box center [493, 144] width 285 height 15
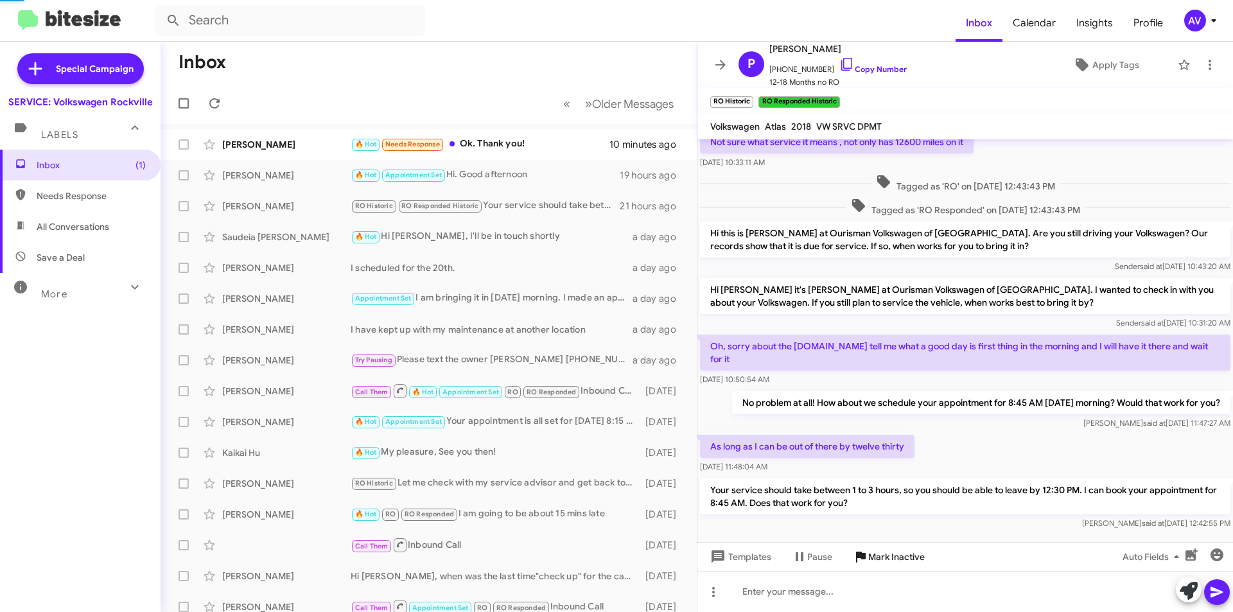
scroll to position [24, 0]
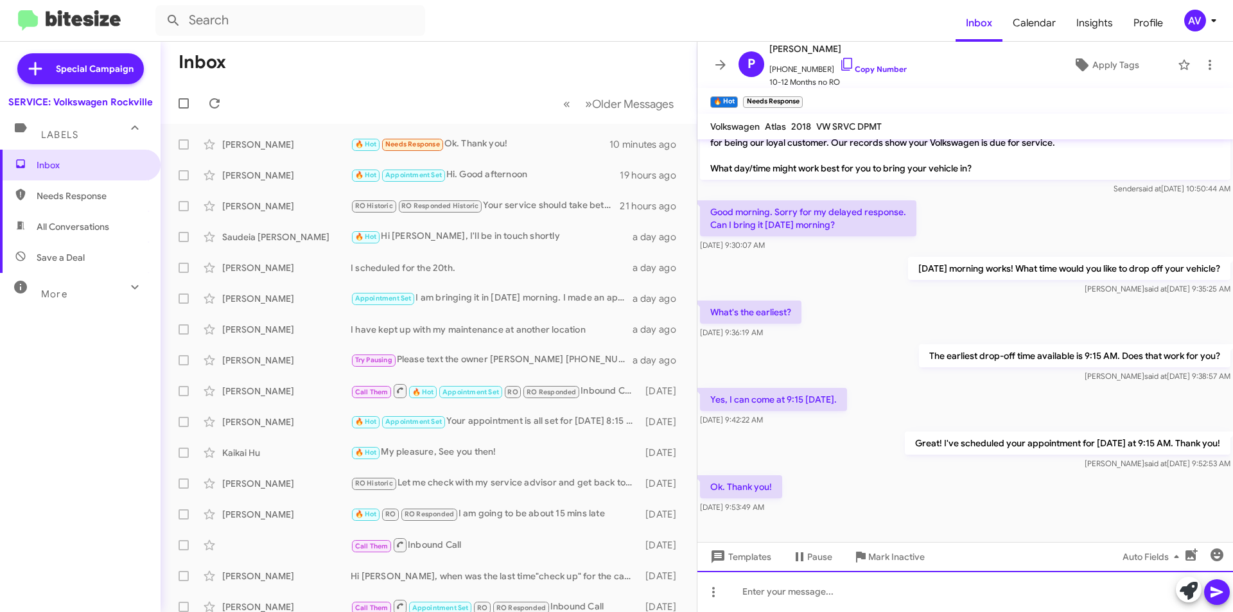
click at [810, 595] on div at bounding box center [966, 591] width 536 height 41
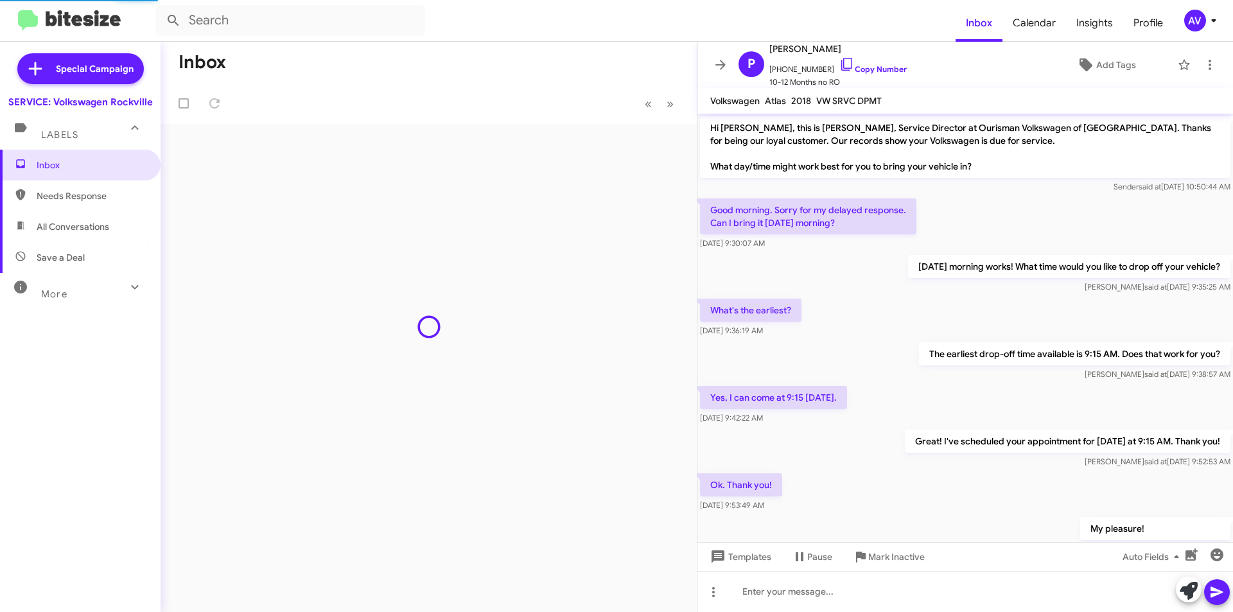
scroll to position [45, 0]
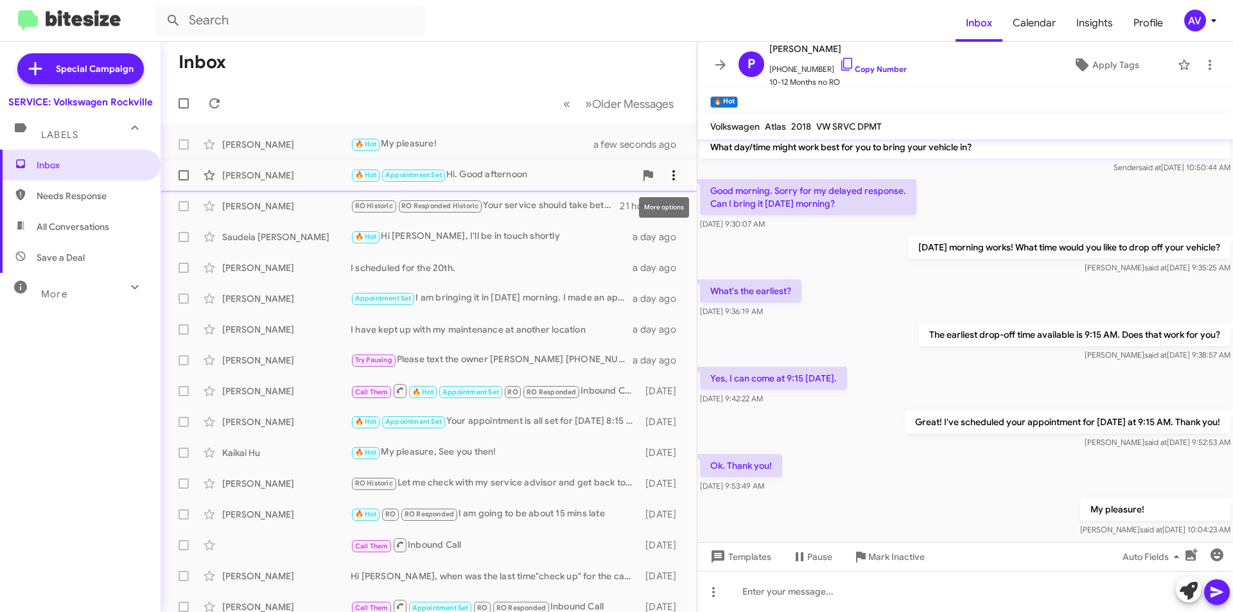
click at [666, 169] on icon at bounding box center [673, 175] width 15 height 15
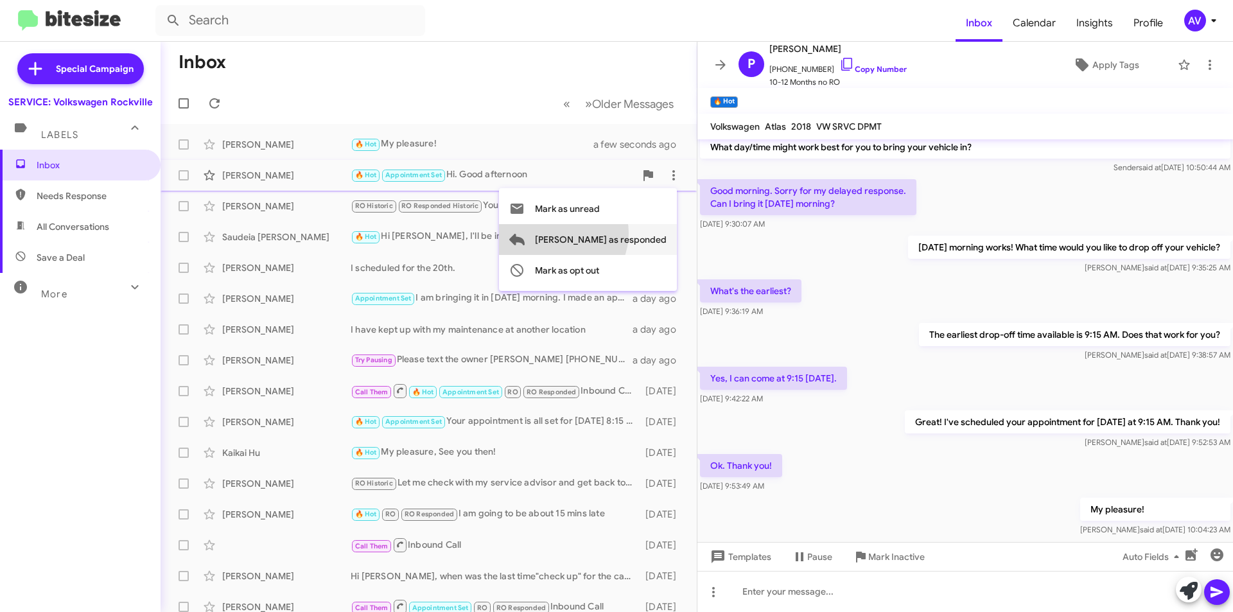
click at [610, 233] on span "[PERSON_NAME] as responded" at bounding box center [601, 239] width 132 height 31
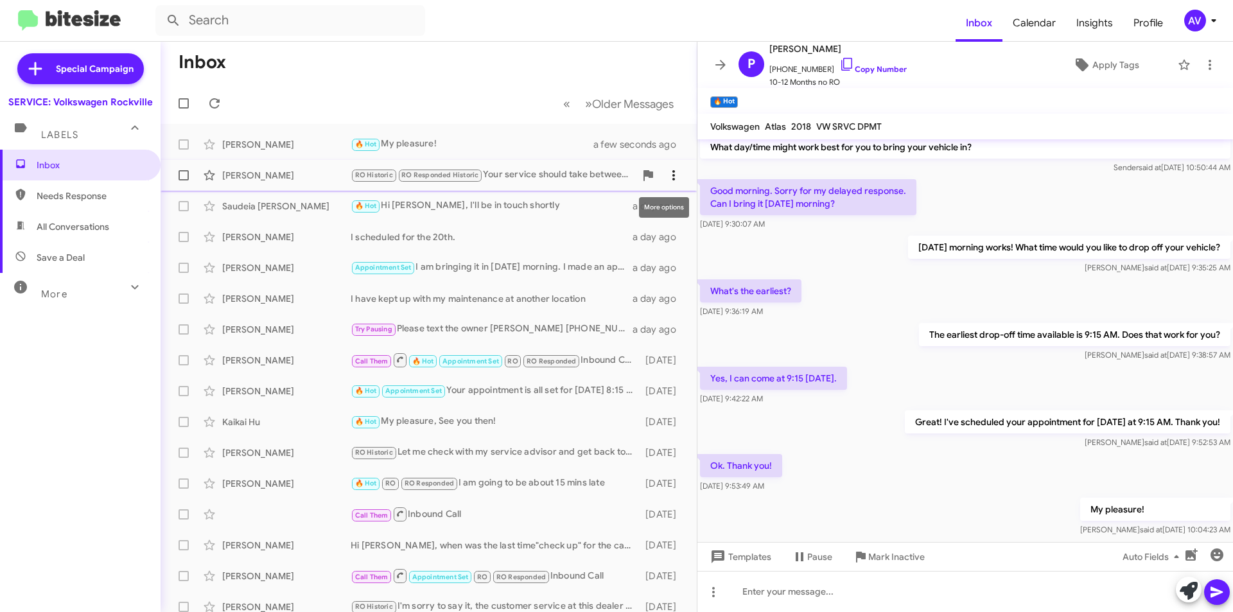
click at [669, 173] on icon at bounding box center [673, 175] width 15 height 15
click at [524, 206] on div at bounding box center [616, 306] width 1233 height 612
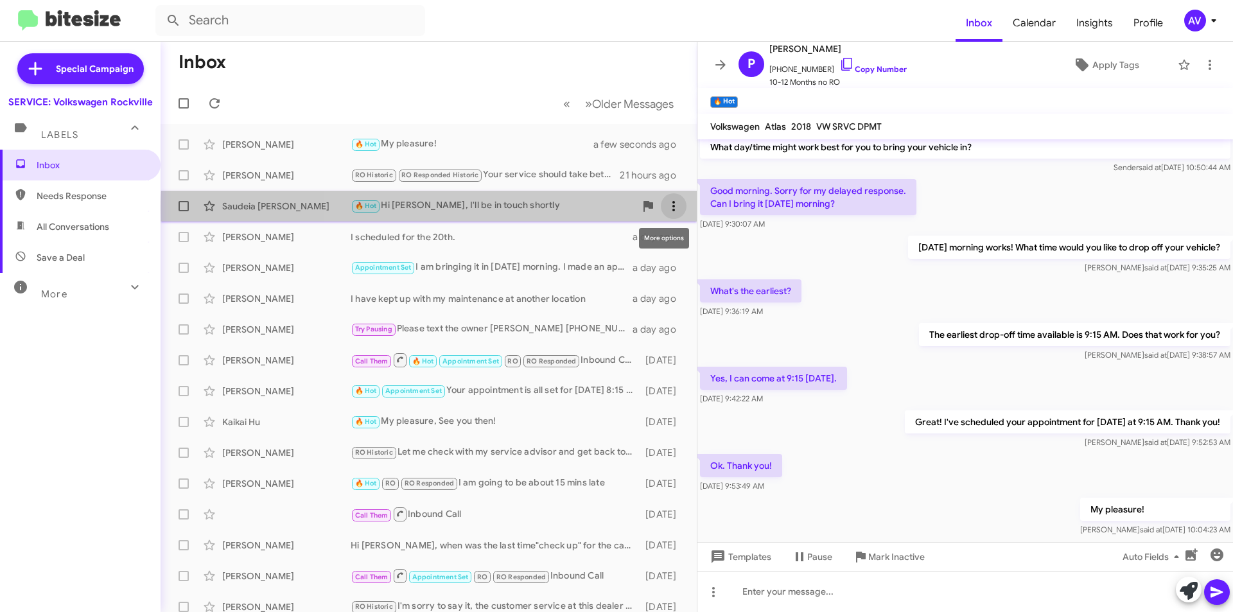
click at [666, 209] on icon at bounding box center [673, 205] width 15 height 15
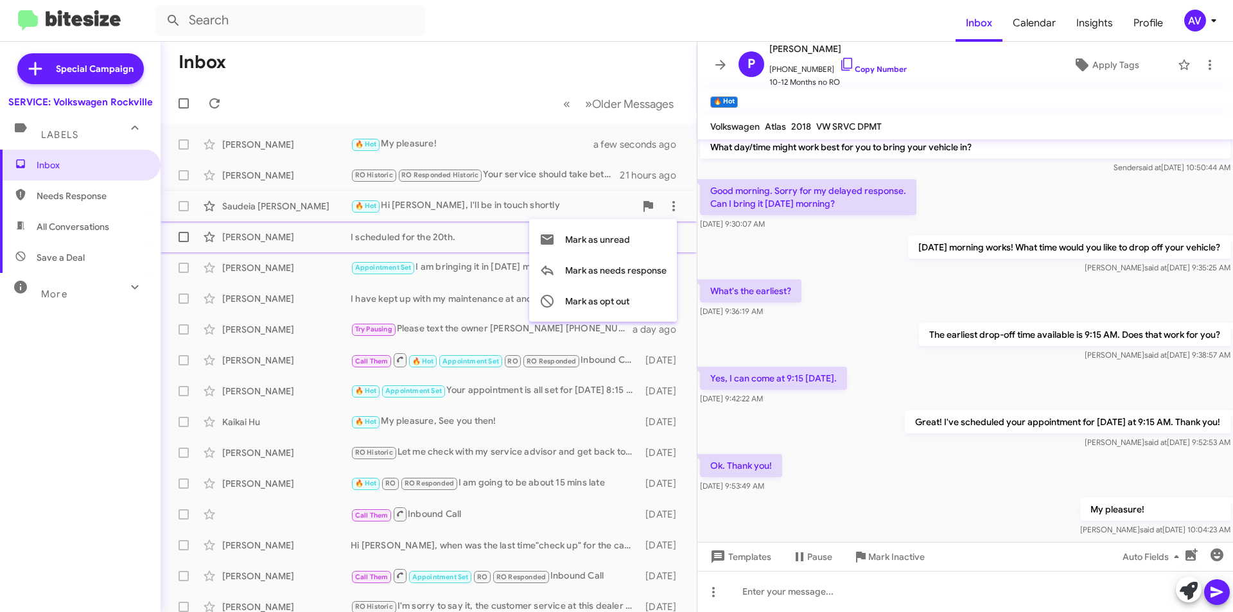
click at [473, 228] on div at bounding box center [616, 306] width 1233 height 612
click at [666, 233] on icon at bounding box center [673, 236] width 15 height 15
drag, startPoint x: 508, startPoint y: 221, endPoint x: 506, endPoint y: 212, distance: 9.4
click at [508, 220] on div at bounding box center [616, 306] width 1233 height 612
click at [1192, 20] on div "AV" at bounding box center [1196, 21] width 22 height 22
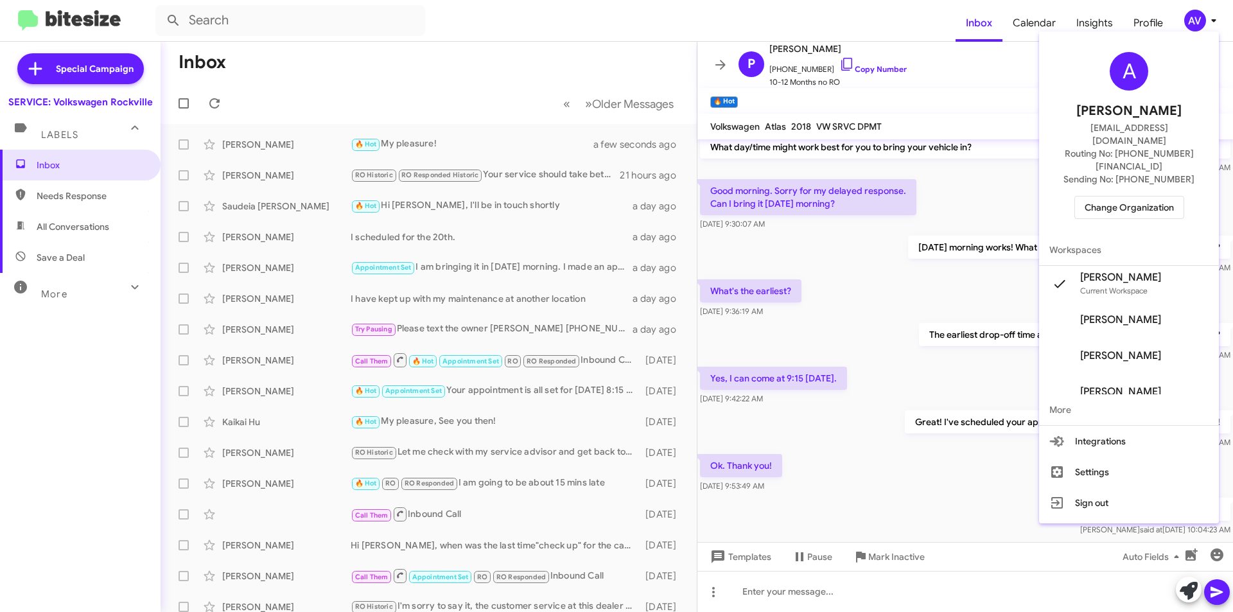
click at [1114, 197] on span "Change Organization" at bounding box center [1129, 208] width 89 height 22
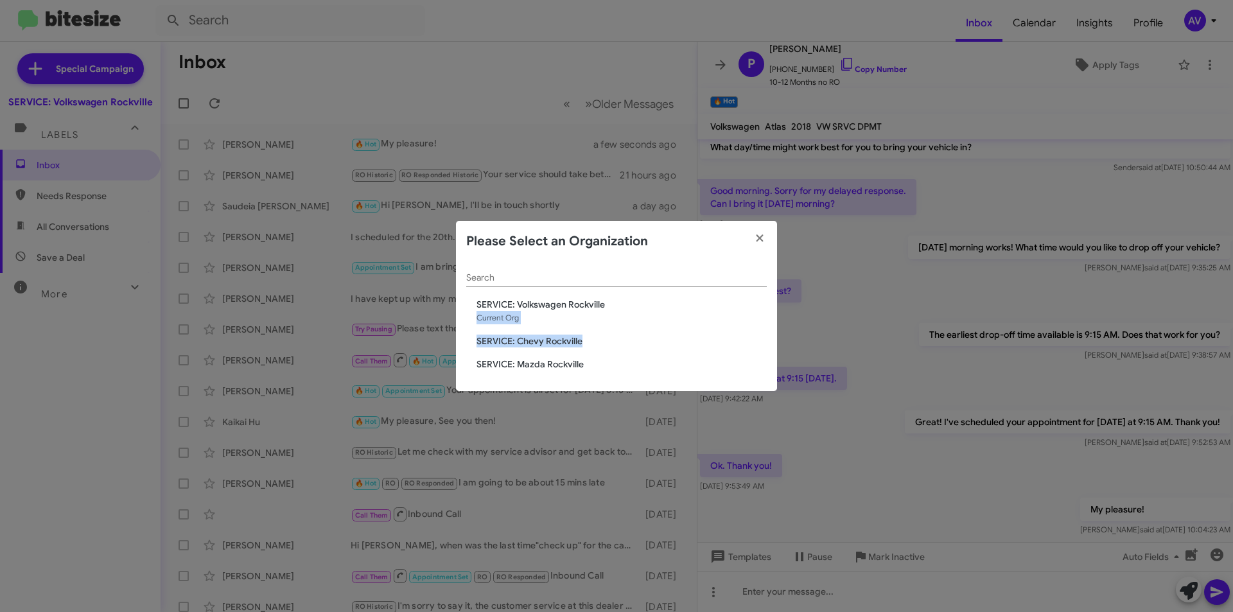
drag, startPoint x: 687, startPoint y: 310, endPoint x: 612, endPoint y: 349, distance: 84.5
click at [622, 350] on div "Search SERVICE: Volkswagen [GEOGRAPHIC_DATA] Current Org SERVICE: Chevy [GEOGRA…" at bounding box center [616, 327] width 321 height 130
click at [515, 367] on span "SERVICE: Mazda Rockville" at bounding box center [622, 364] width 290 height 13
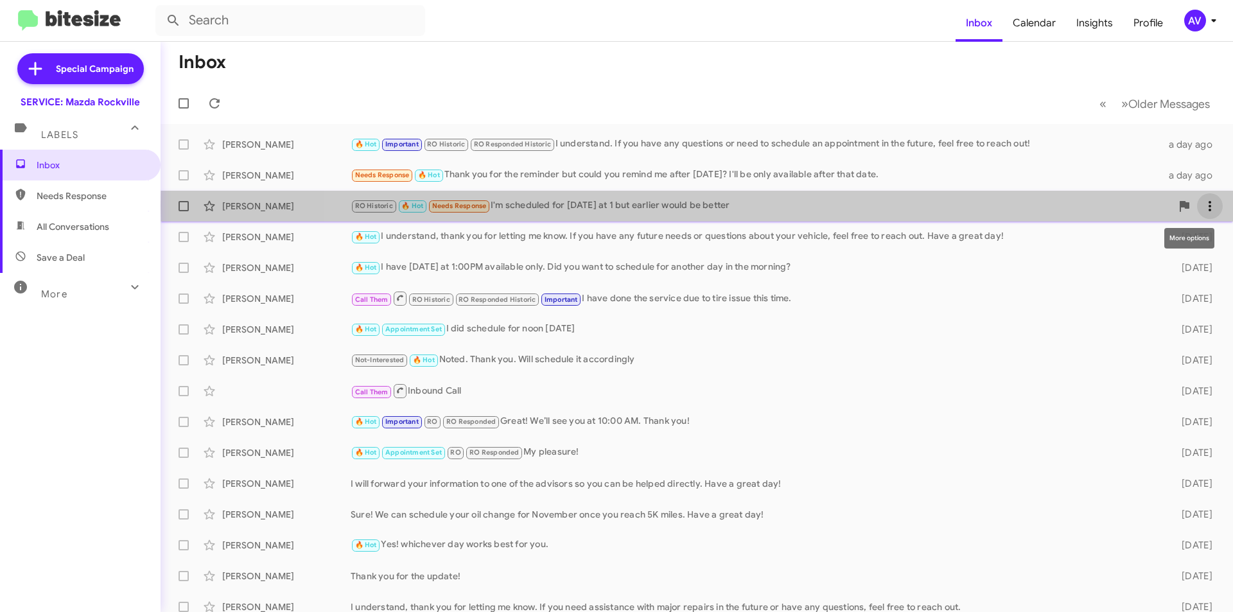
click at [1203, 206] on icon at bounding box center [1210, 205] width 15 height 15
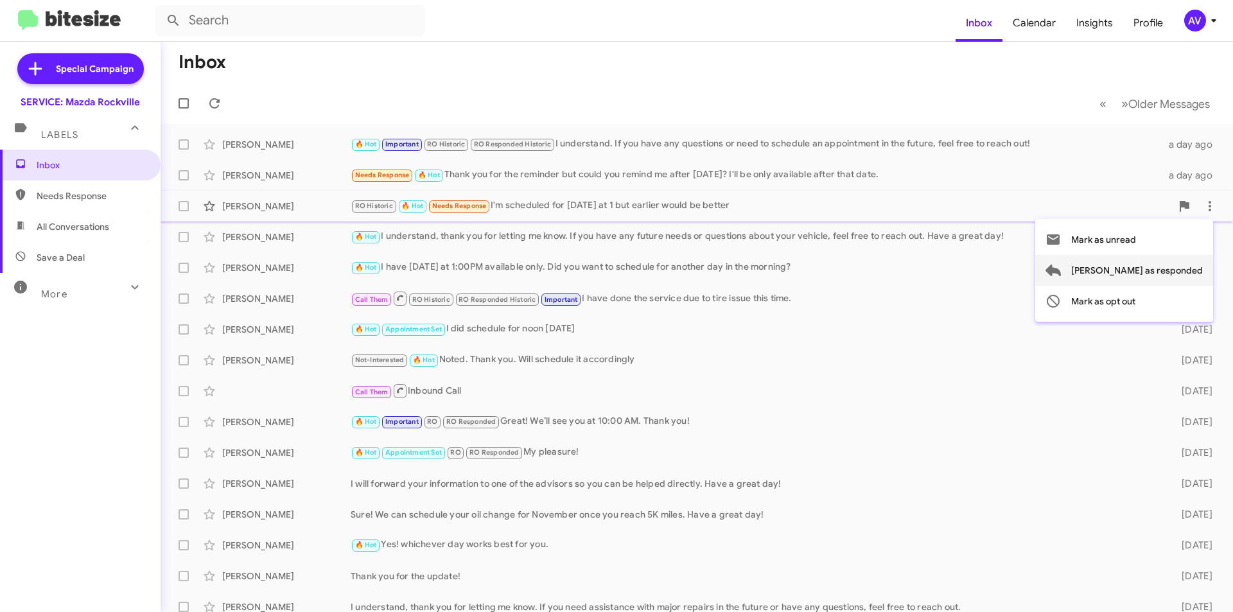
click at [1131, 265] on span "[PERSON_NAME] as responded" at bounding box center [1137, 270] width 132 height 31
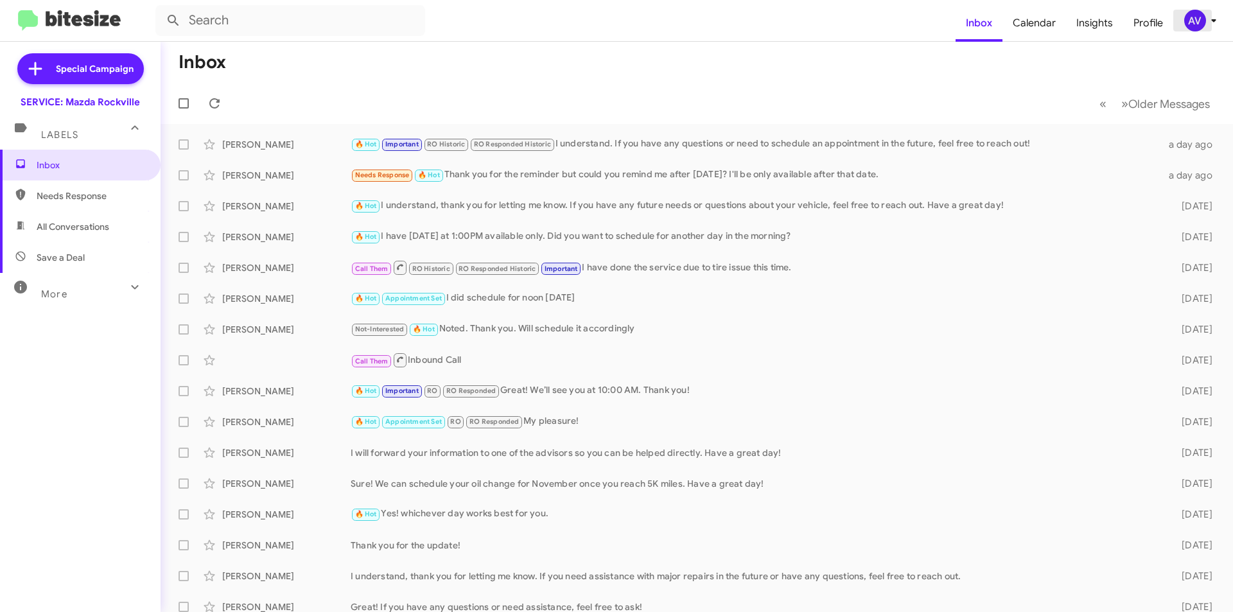
click at [1199, 24] on div "AV" at bounding box center [1196, 21] width 22 height 22
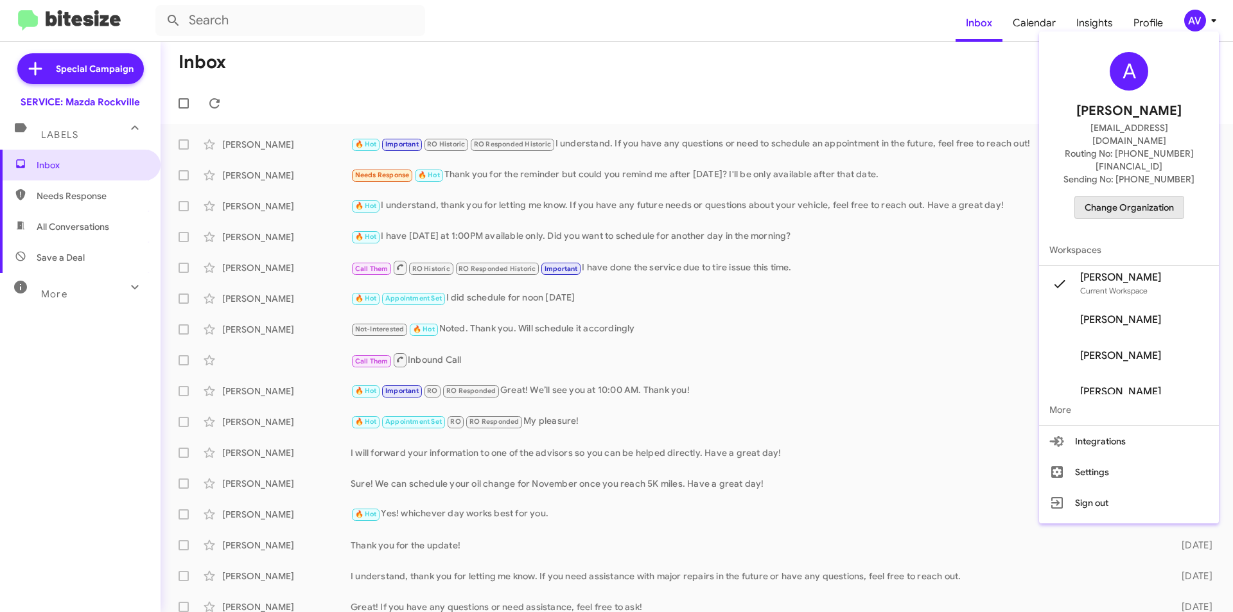
click at [1150, 197] on span "Change Organization" at bounding box center [1129, 208] width 89 height 22
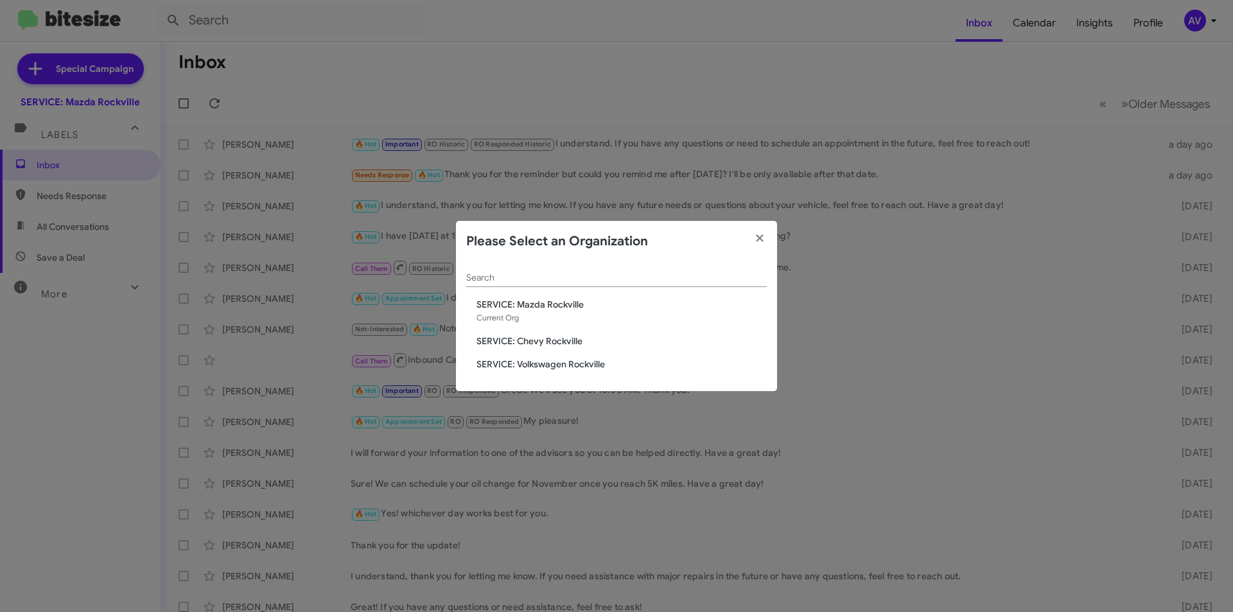
click at [538, 342] on span "SERVICE: Chevy Rockville" at bounding box center [622, 341] width 290 height 13
